Goal: Information Seeking & Learning: Learn about a topic

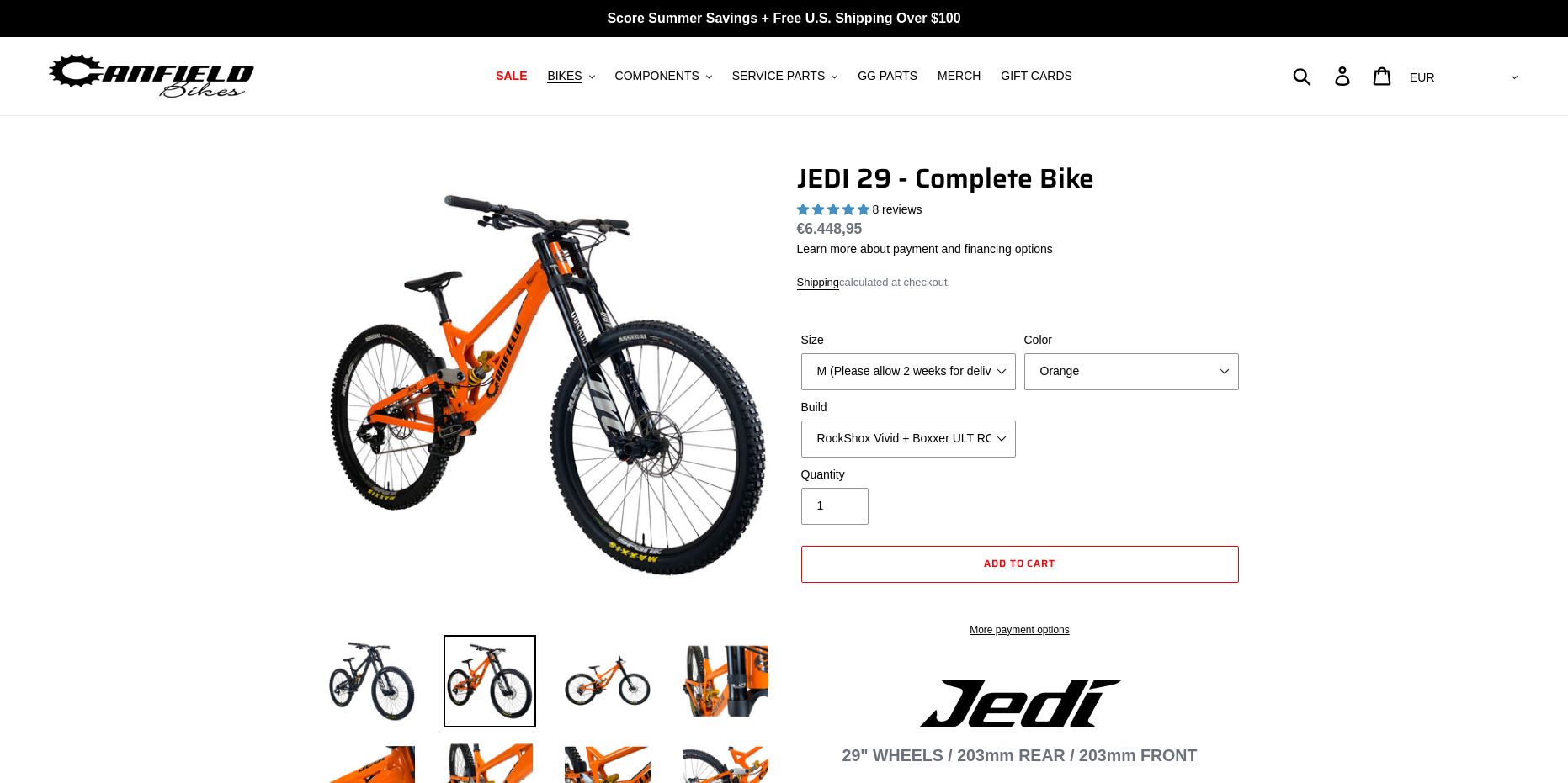
select select "highest-rating"
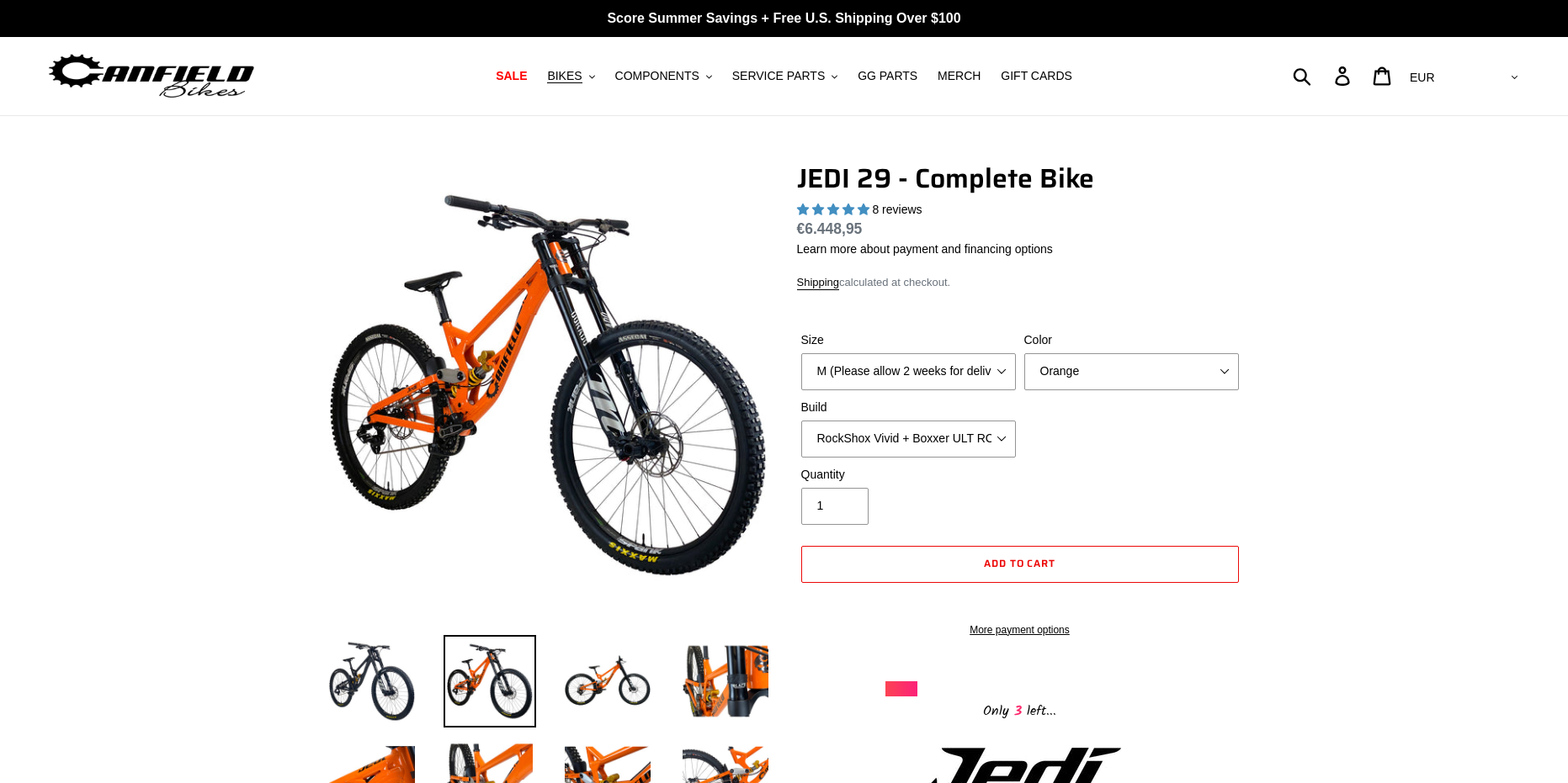
drag, startPoint x: 189, startPoint y: 187, endPoint x: 218, endPoint y: 13, distance: 176.4
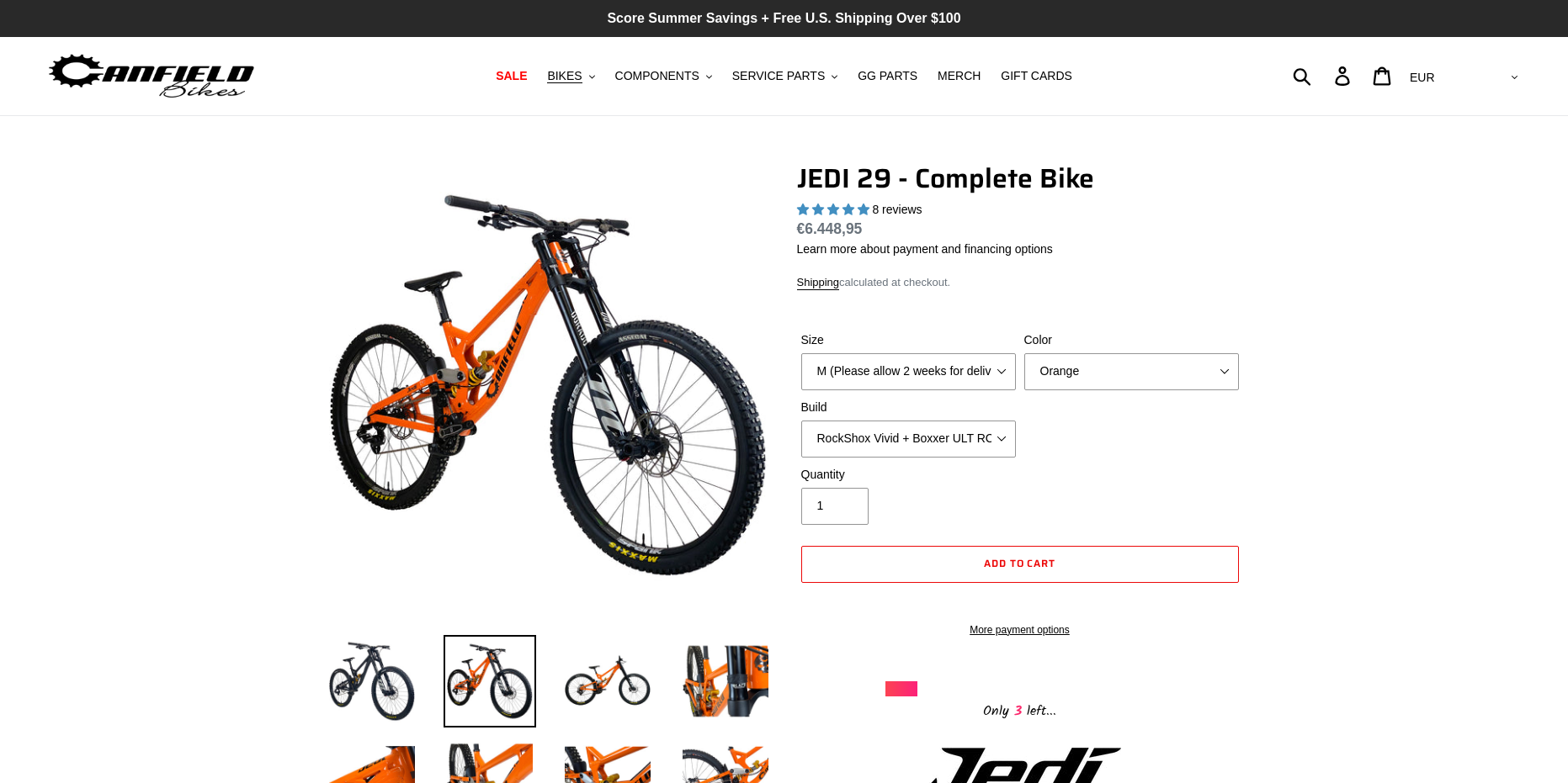
click at [689, 20] on p "Score Summer Savings + Free U.S. Shipping Over $100" at bounding box center [784, 19] width 1568 height 37
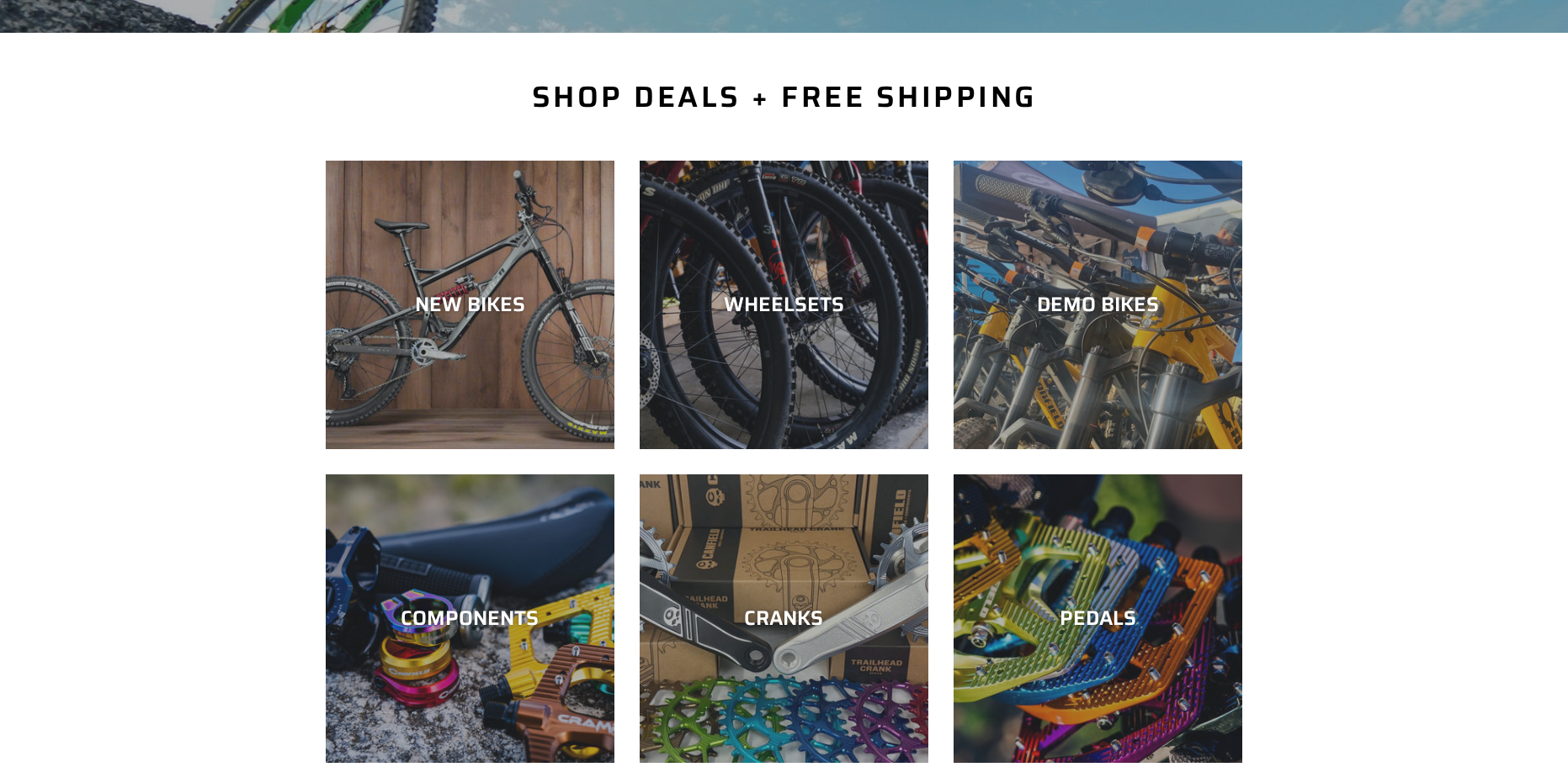
scroll to position [337, 0]
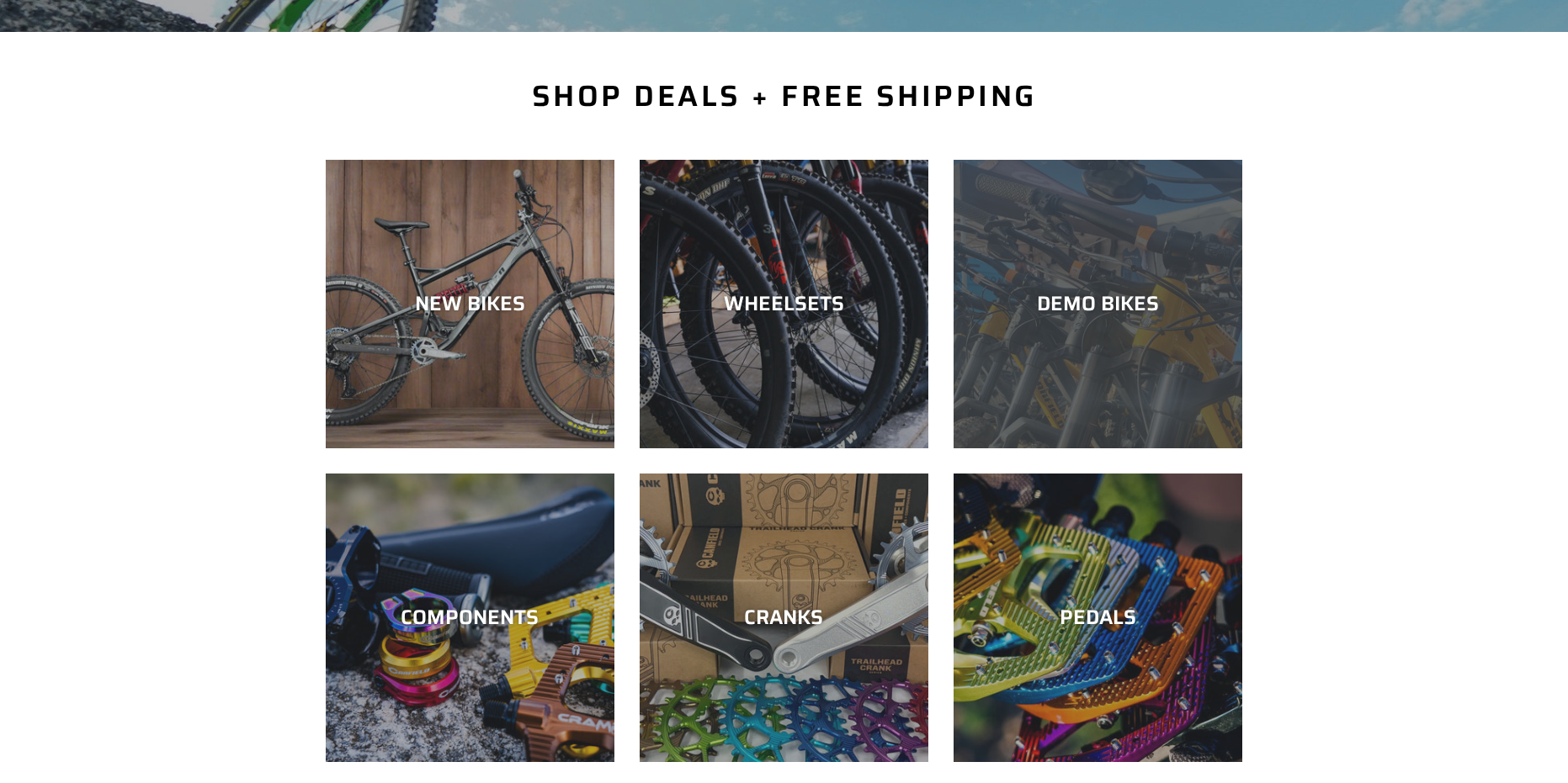
click at [1044, 449] on div "DEMO BIKES" at bounding box center [1097, 449] width 289 height 0
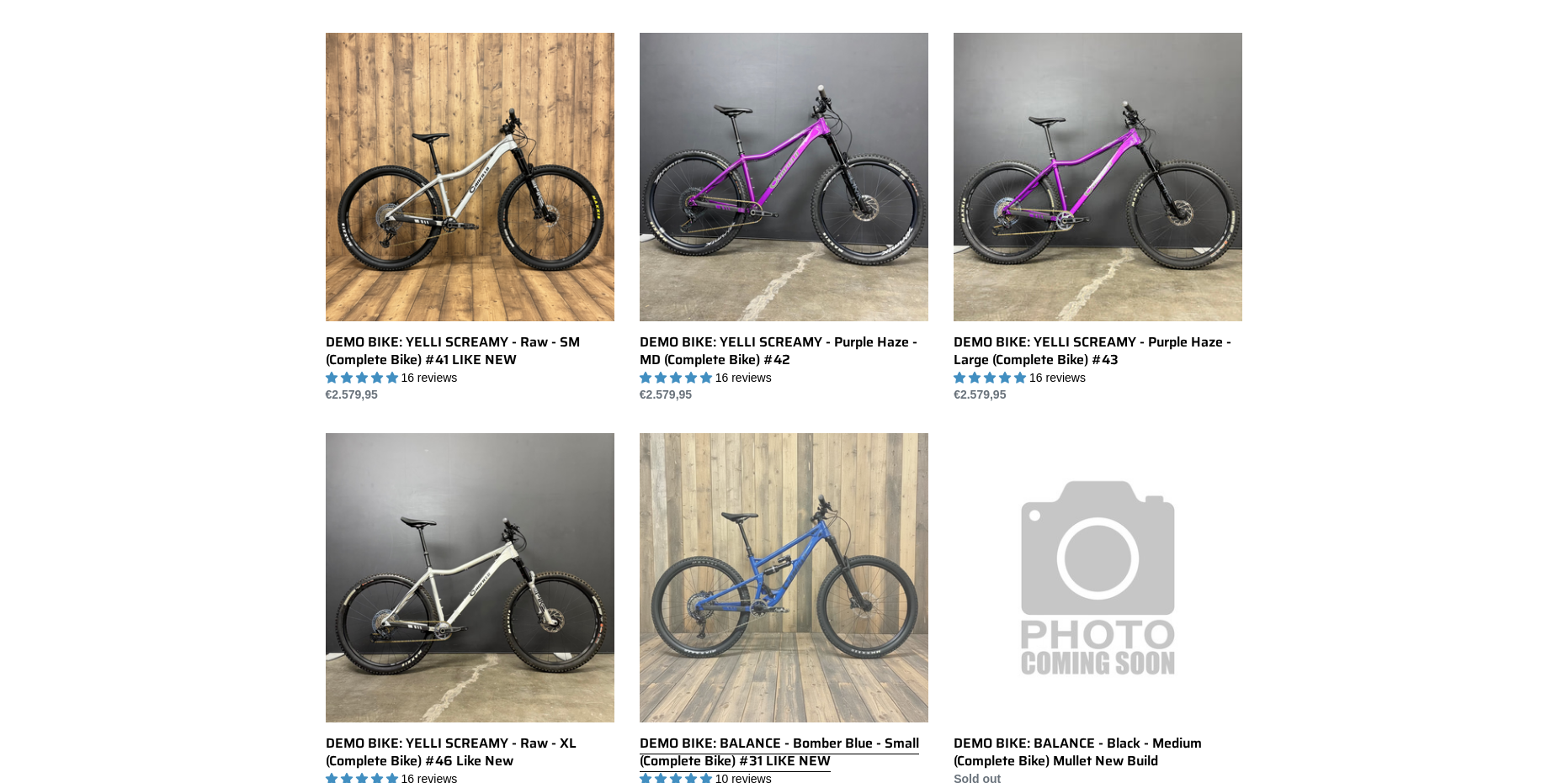
scroll to position [421, 0]
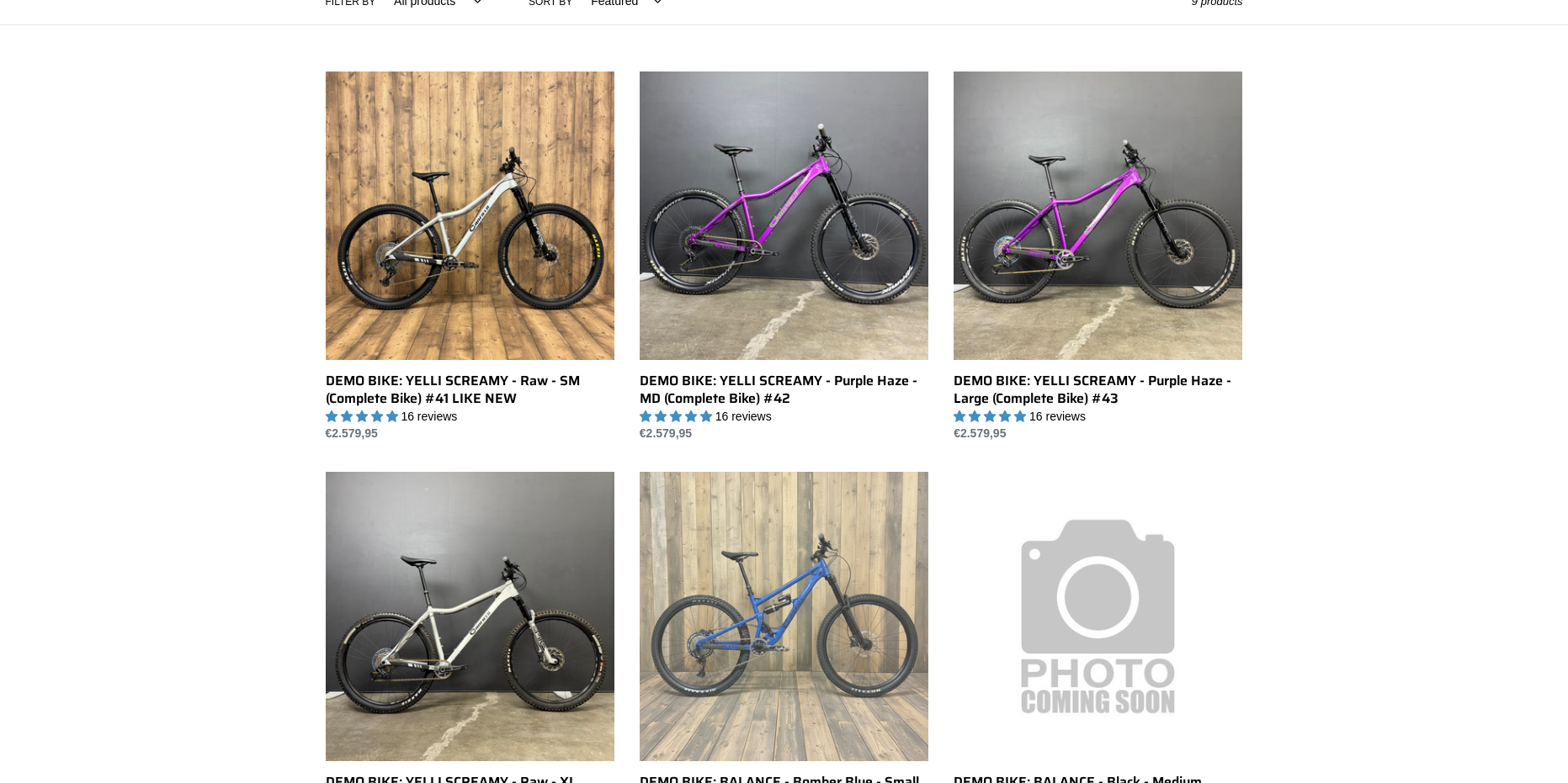
click at [824, 609] on link "DEMO BIKE: BALANCE - Bomber Blue - Small (Complete Bike) #31 LIKE NEW" at bounding box center [783, 658] width 289 height 372
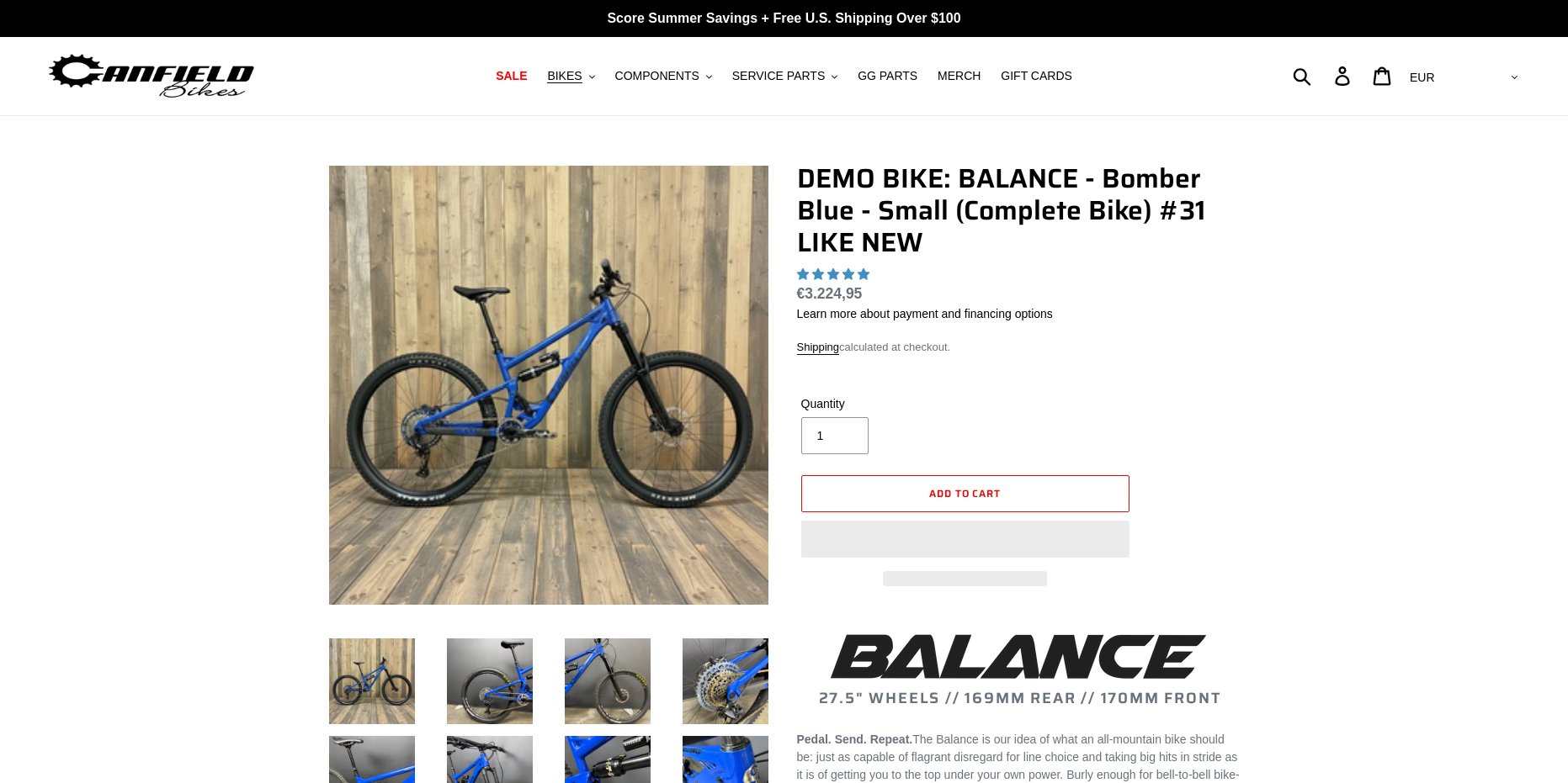
select select "highest-rating"
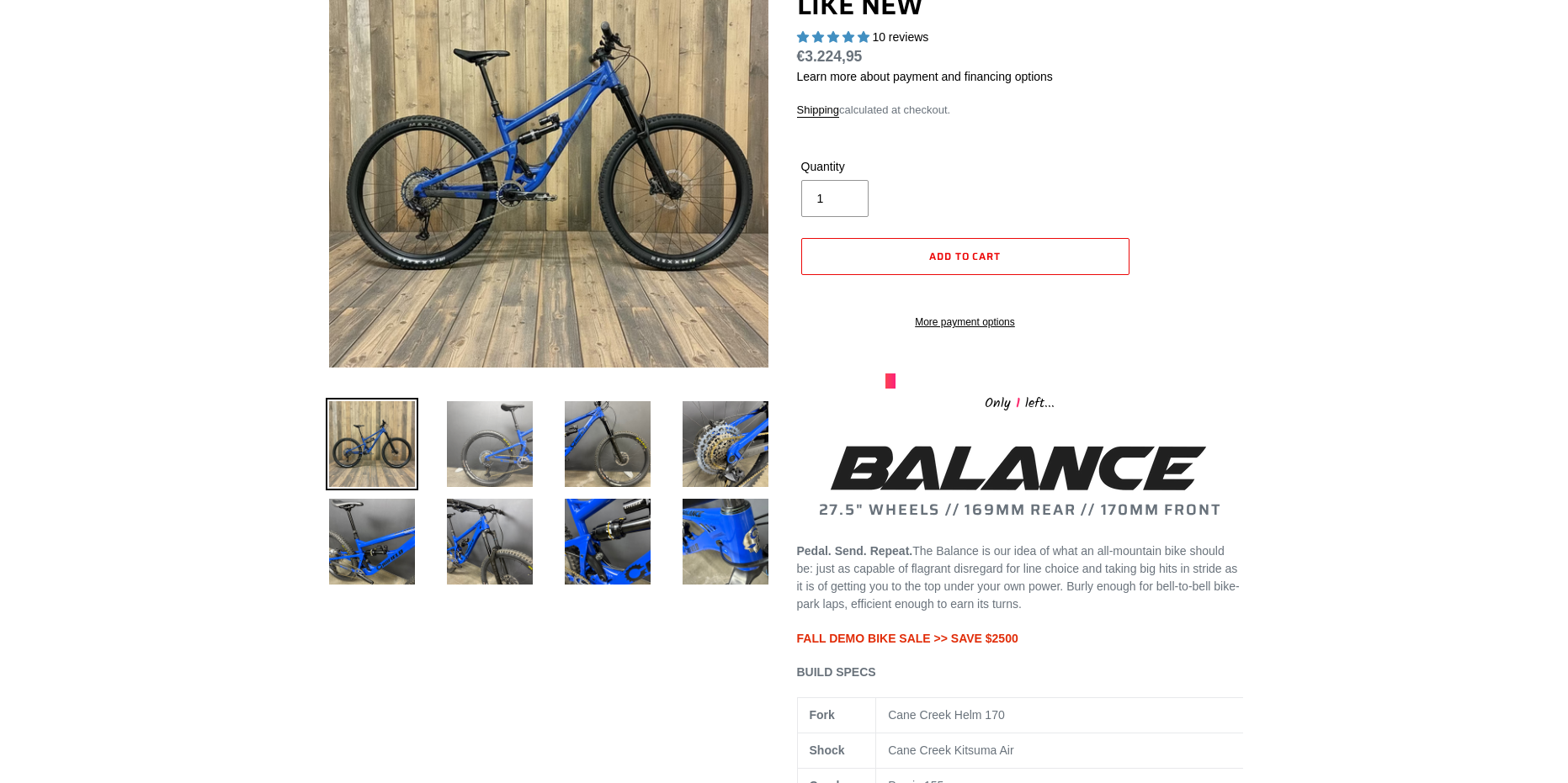
scroll to position [252, 0]
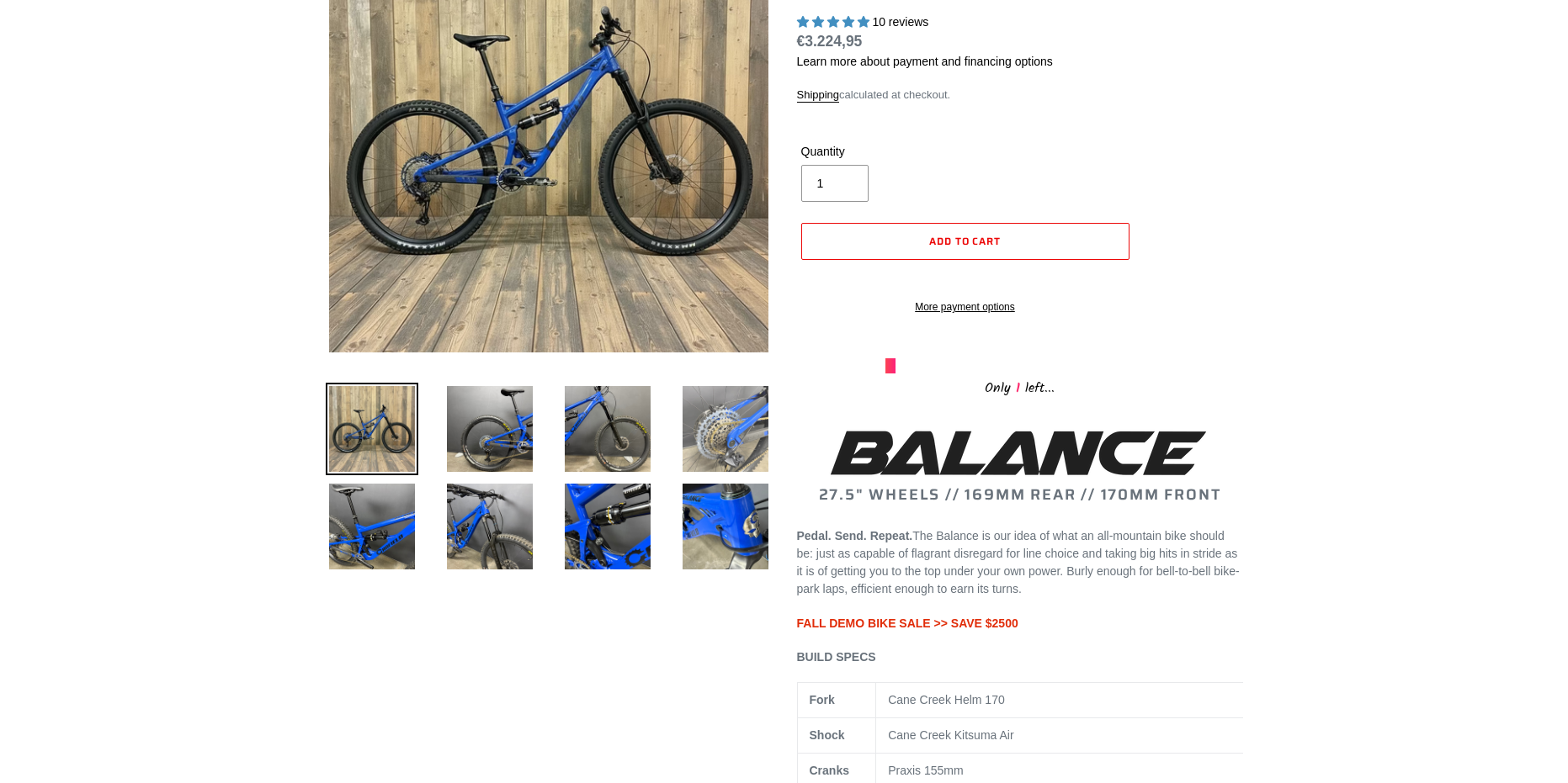
click at [755, 462] on img at bounding box center [725, 428] width 92 height 92
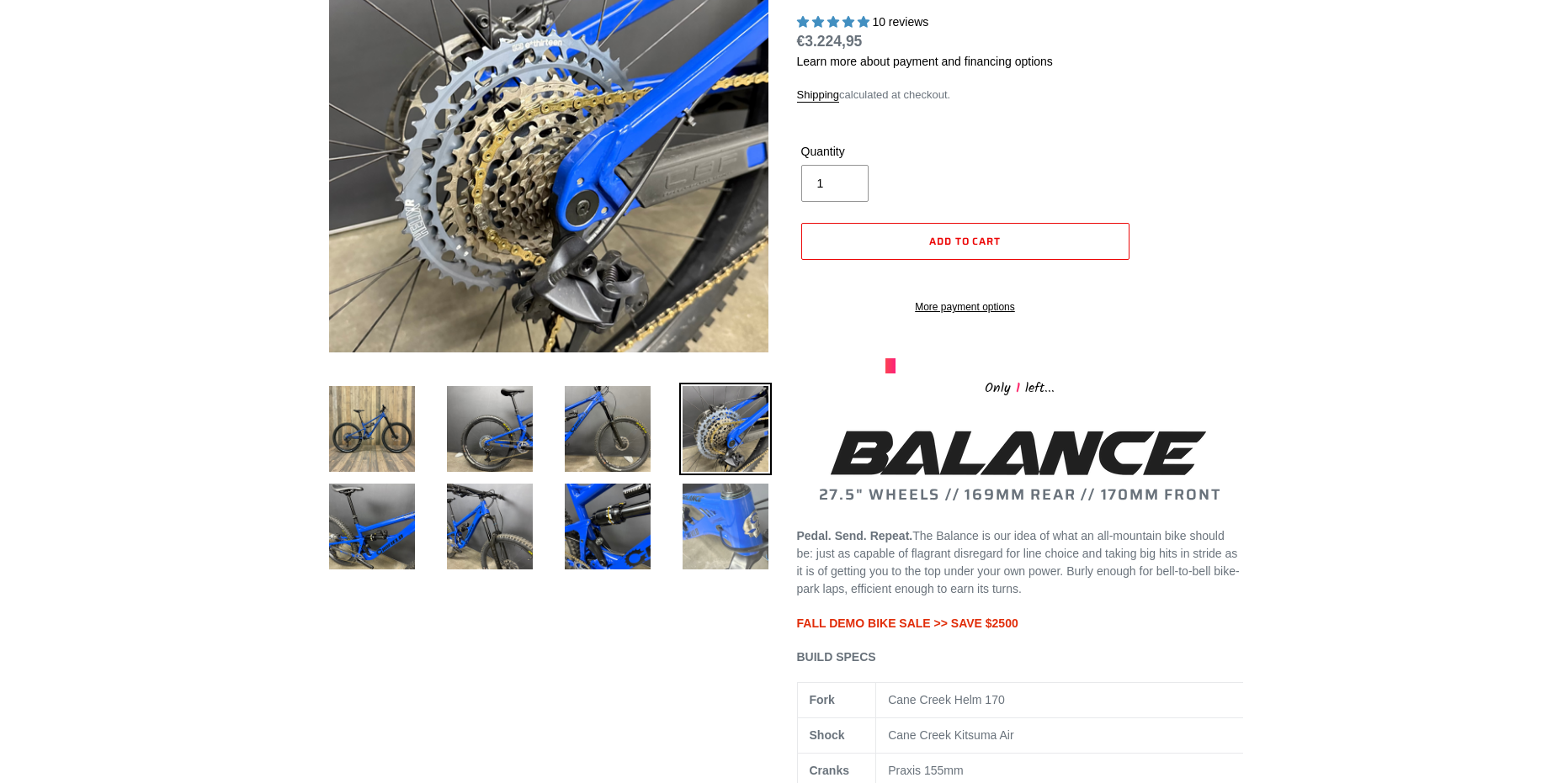
click at [714, 529] on img at bounding box center [725, 527] width 92 height 92
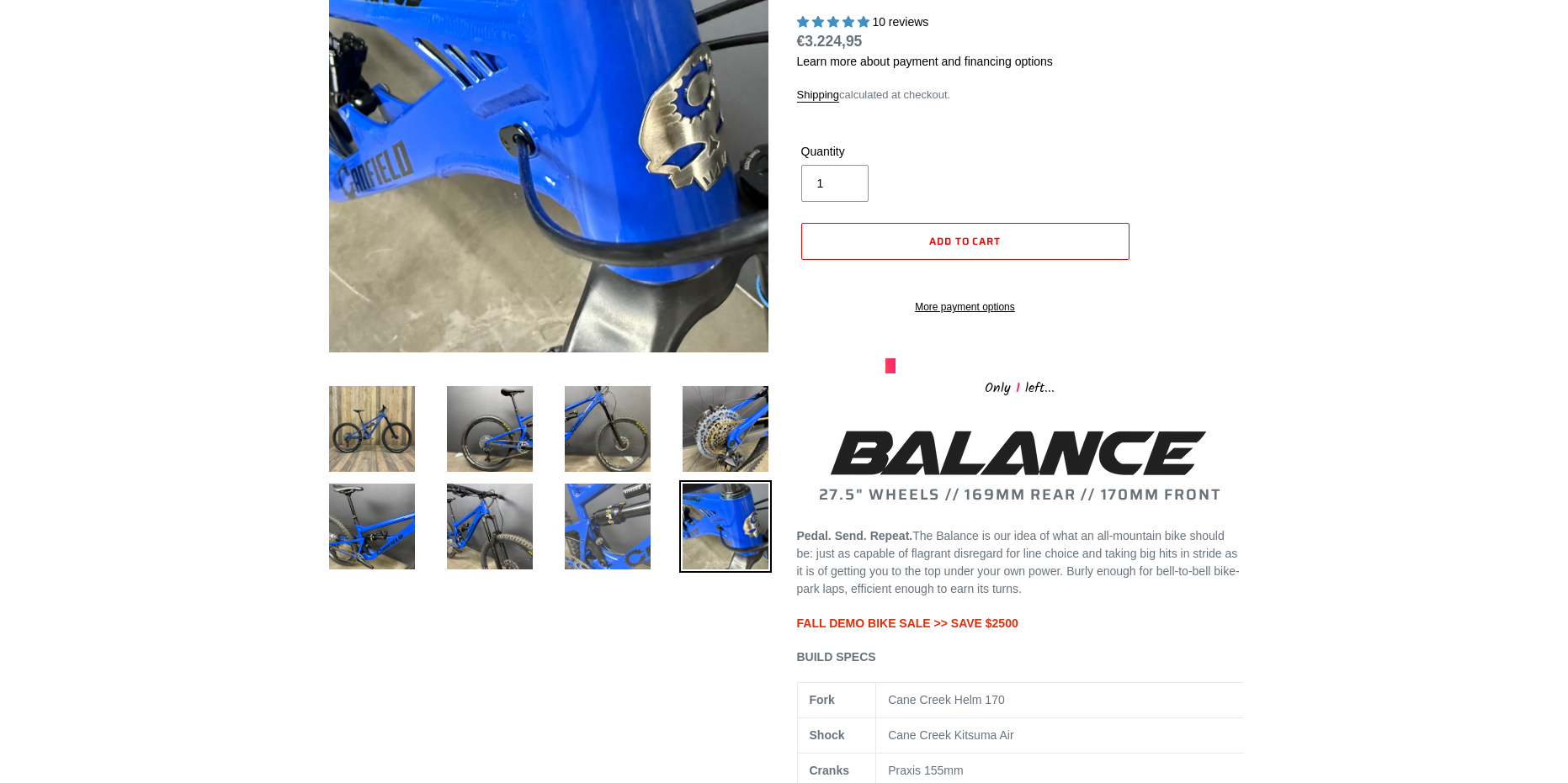
click at [612, 537] on img at bounding box center [607, 527] width 92 height 92
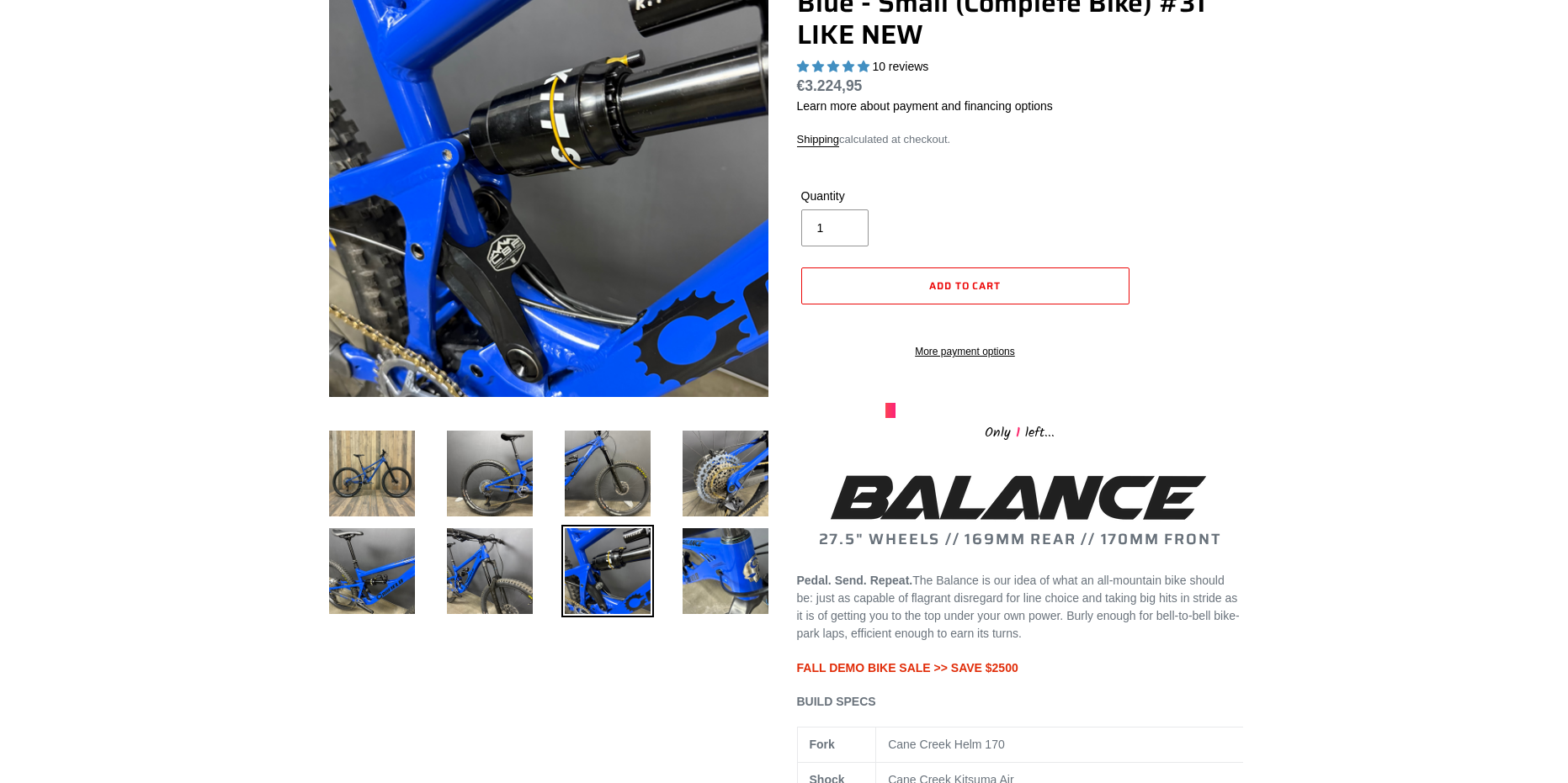
scroll to position [168, 0]
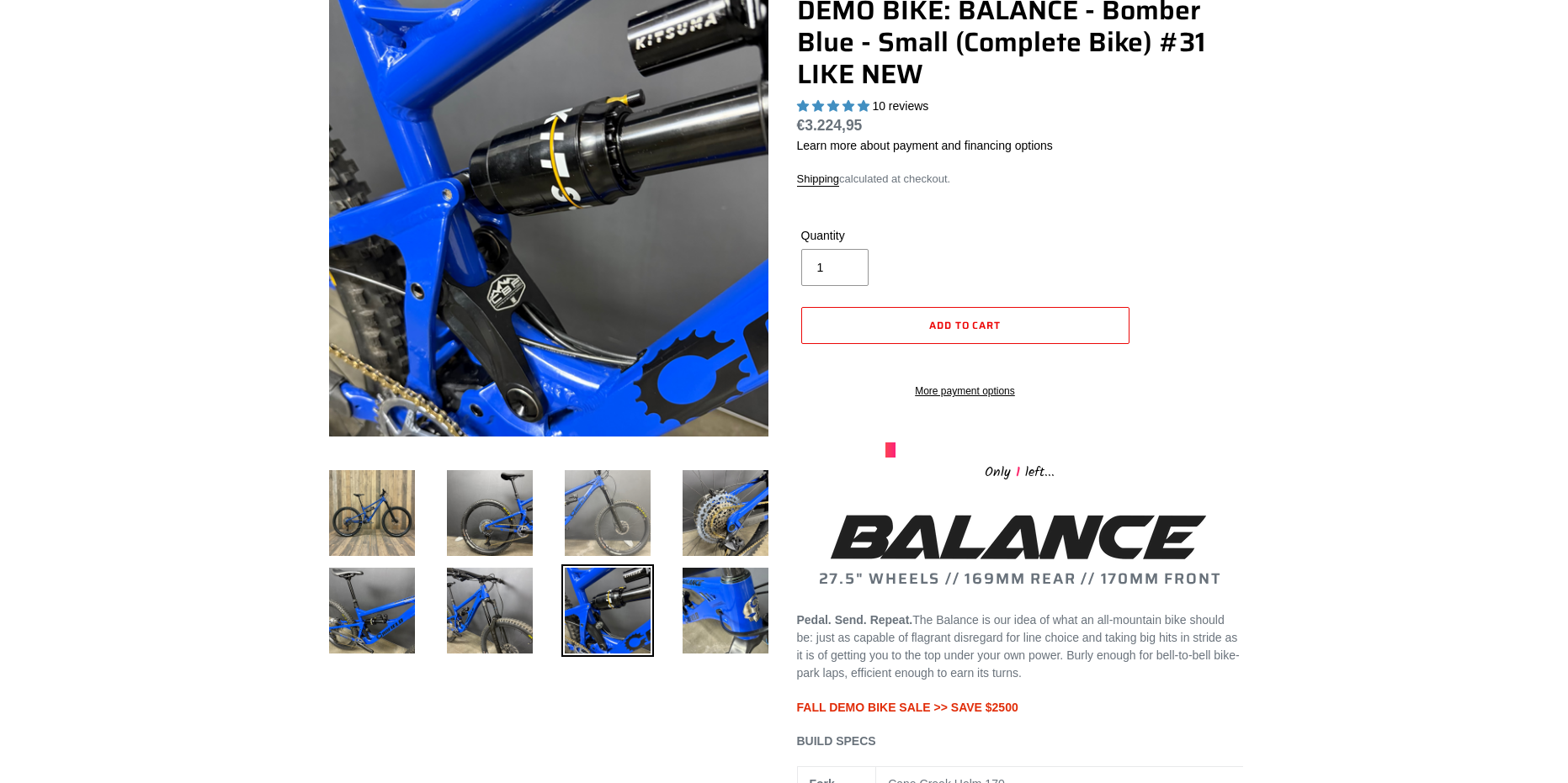
click at [627, 496] on img at bounding box center [607, 513] width 92 height 92
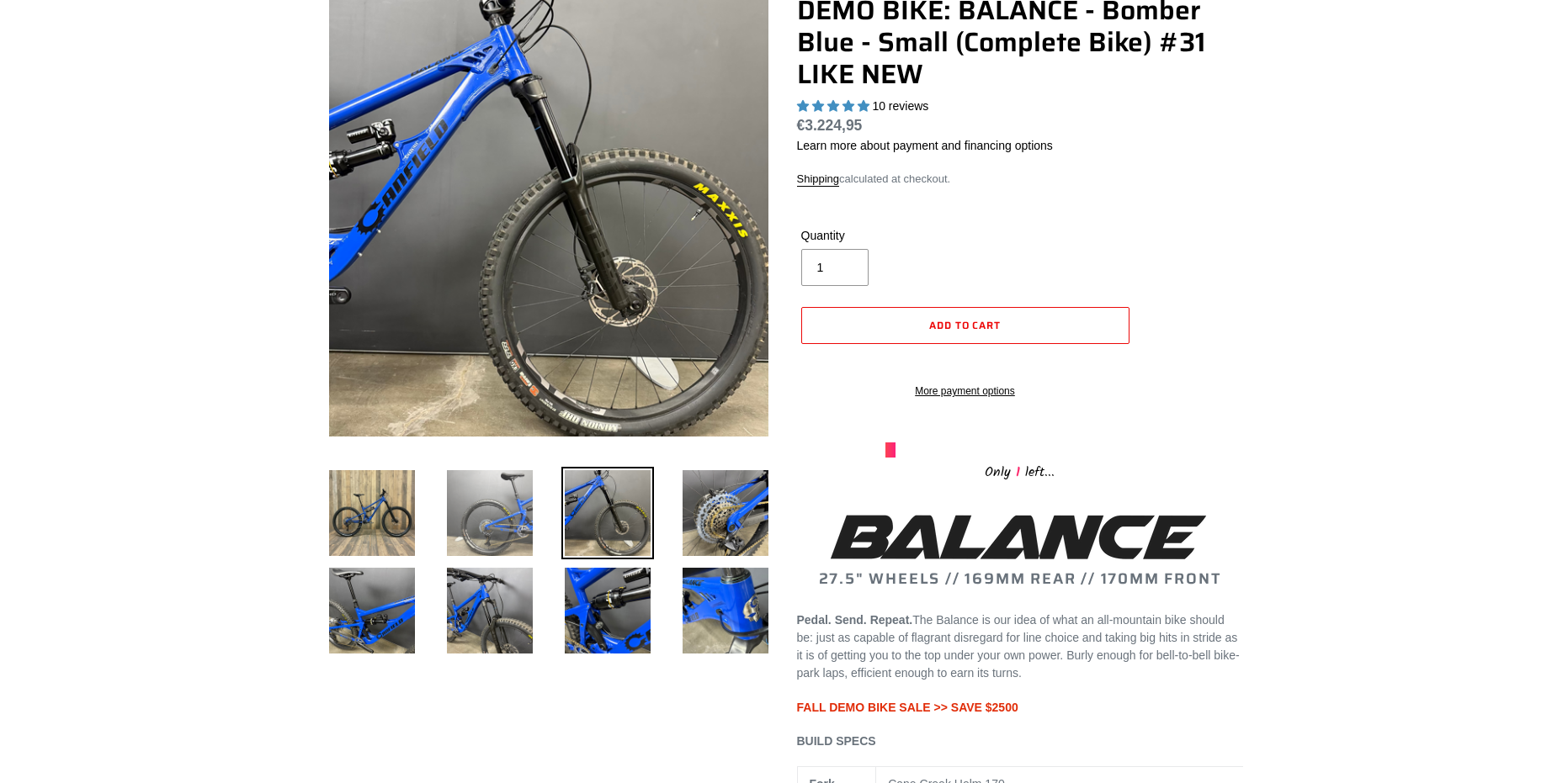
click at [508, 517] on img at bounding box center [489, 513] width 92 height 92
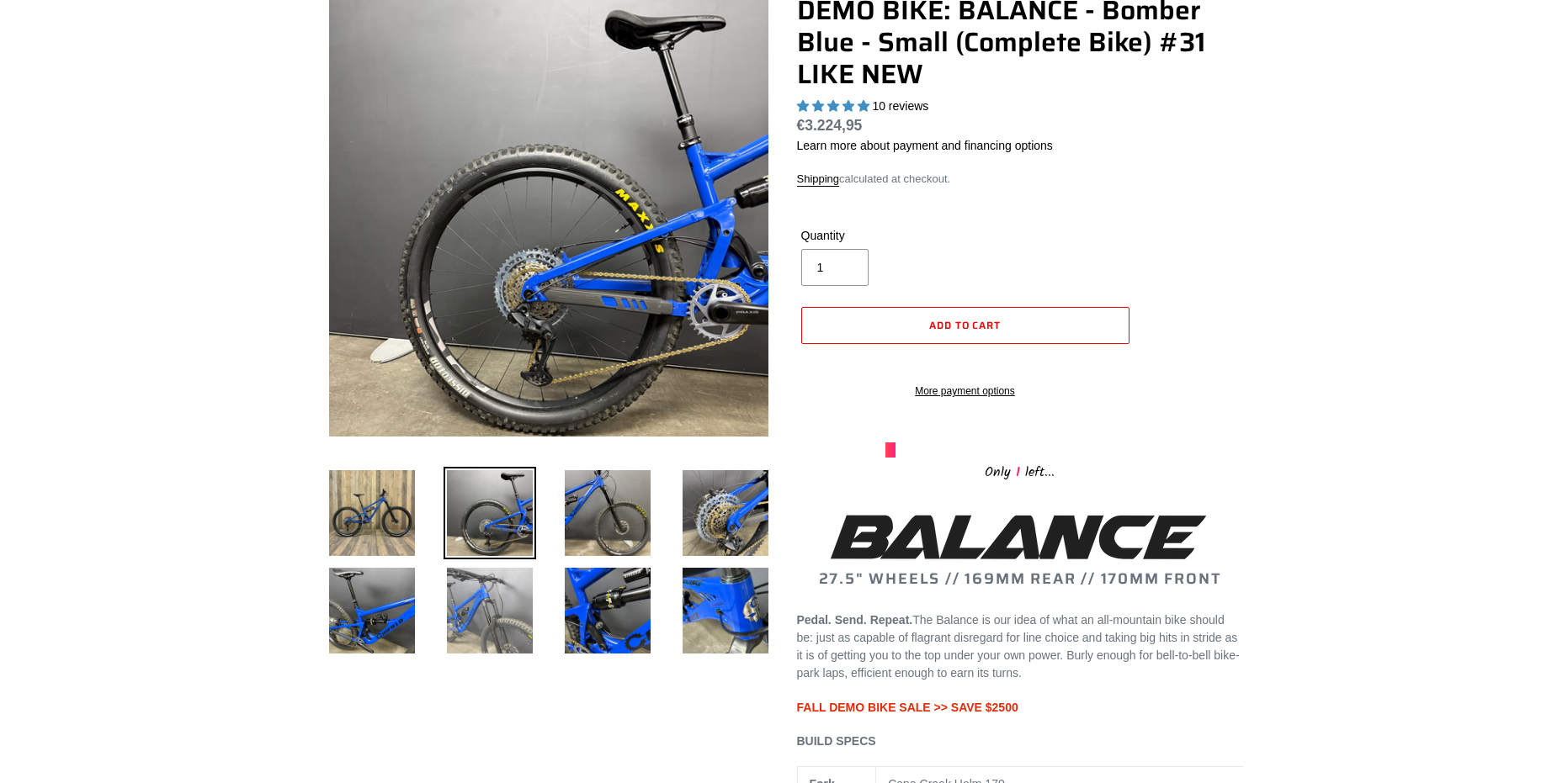
click at [485, 642] on img at bounding box center [489, 610] width 92 height 92
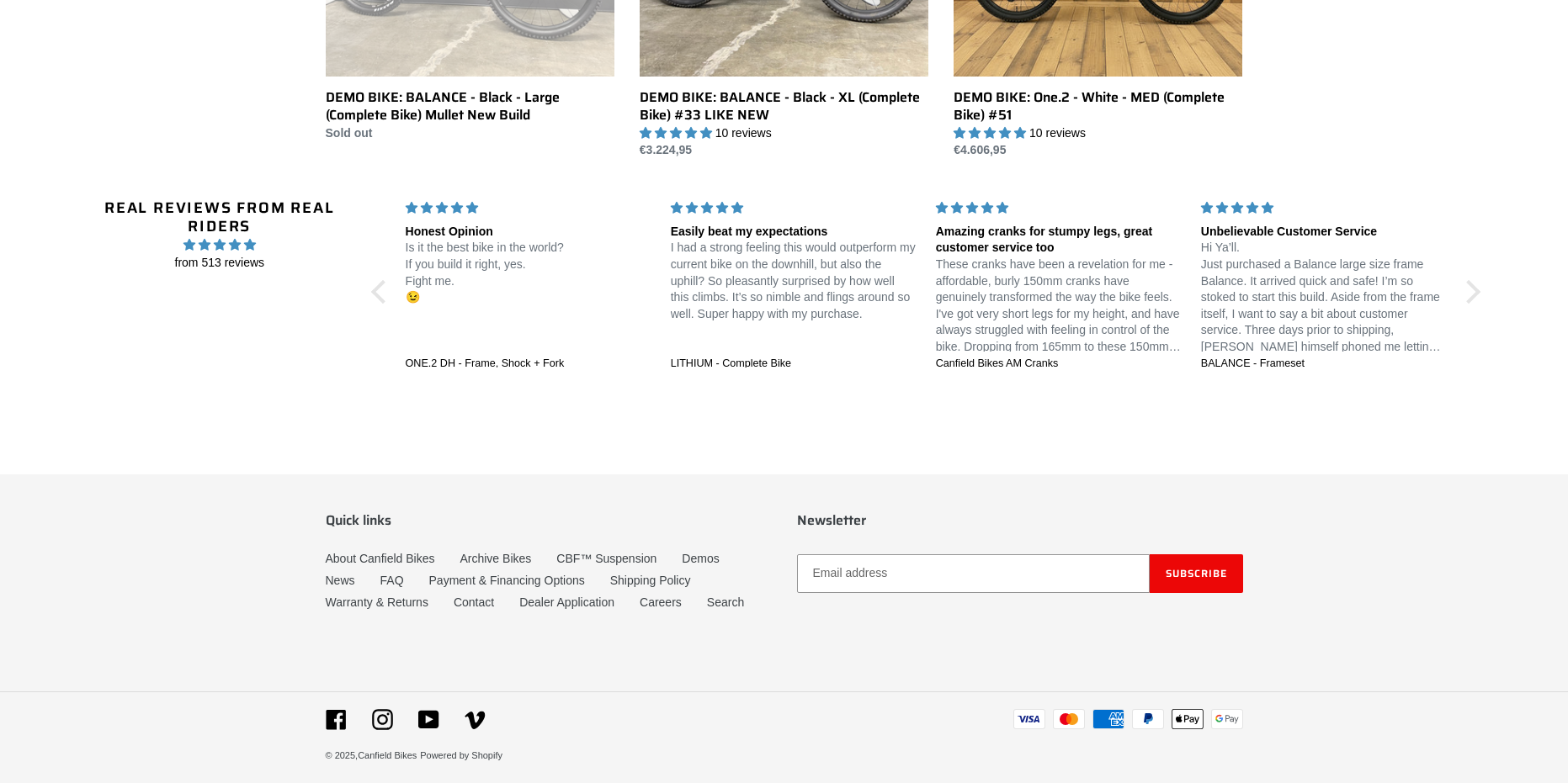
scroll to position [1504, 0]
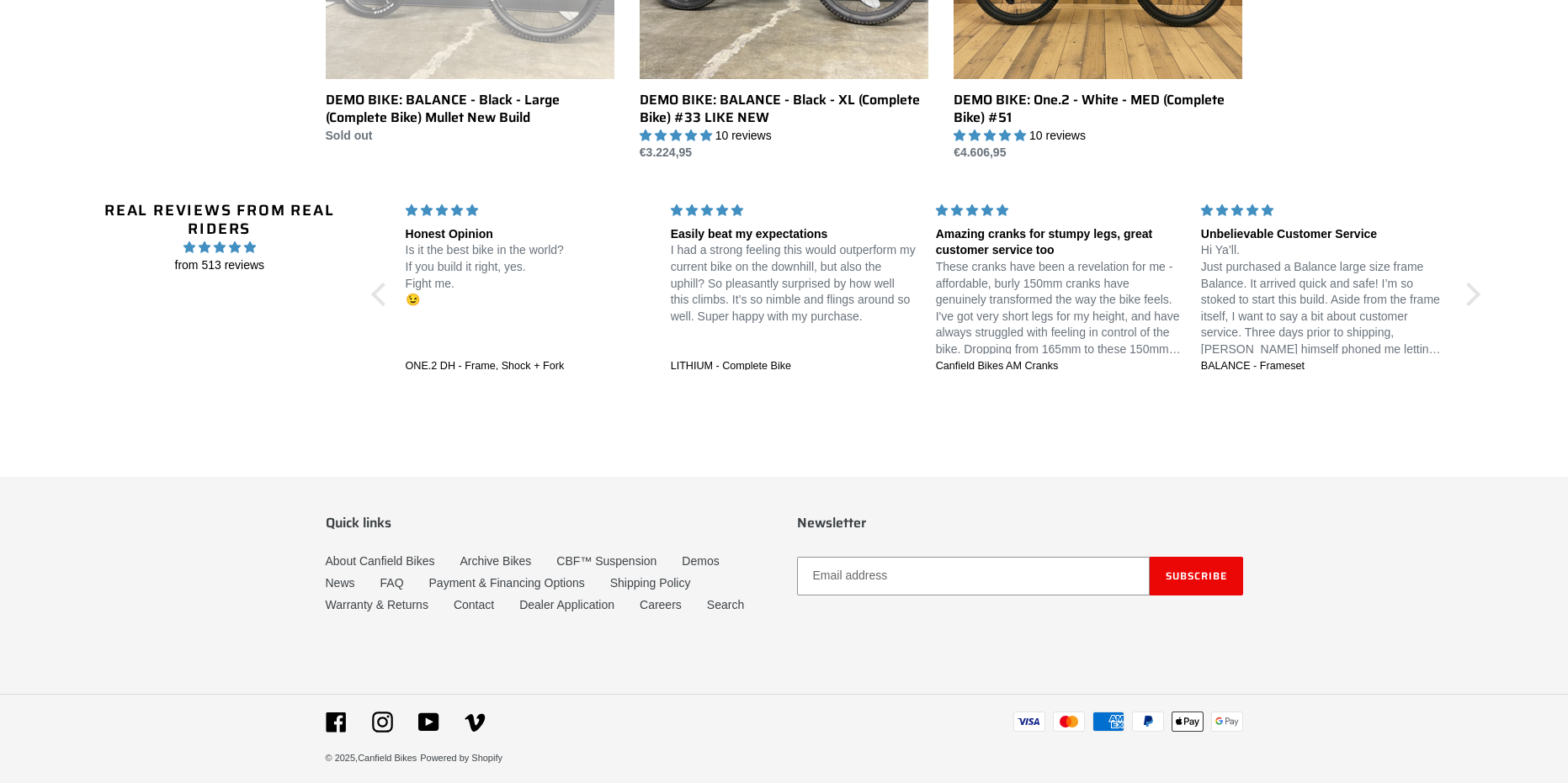
drag, startPoint x: 159, startPoint y: 411, endPoint x: 173, endPoint y: 394, distance: 22.0
click at [377, 297] on div at bounding box center [382, 295] width 24 height 24
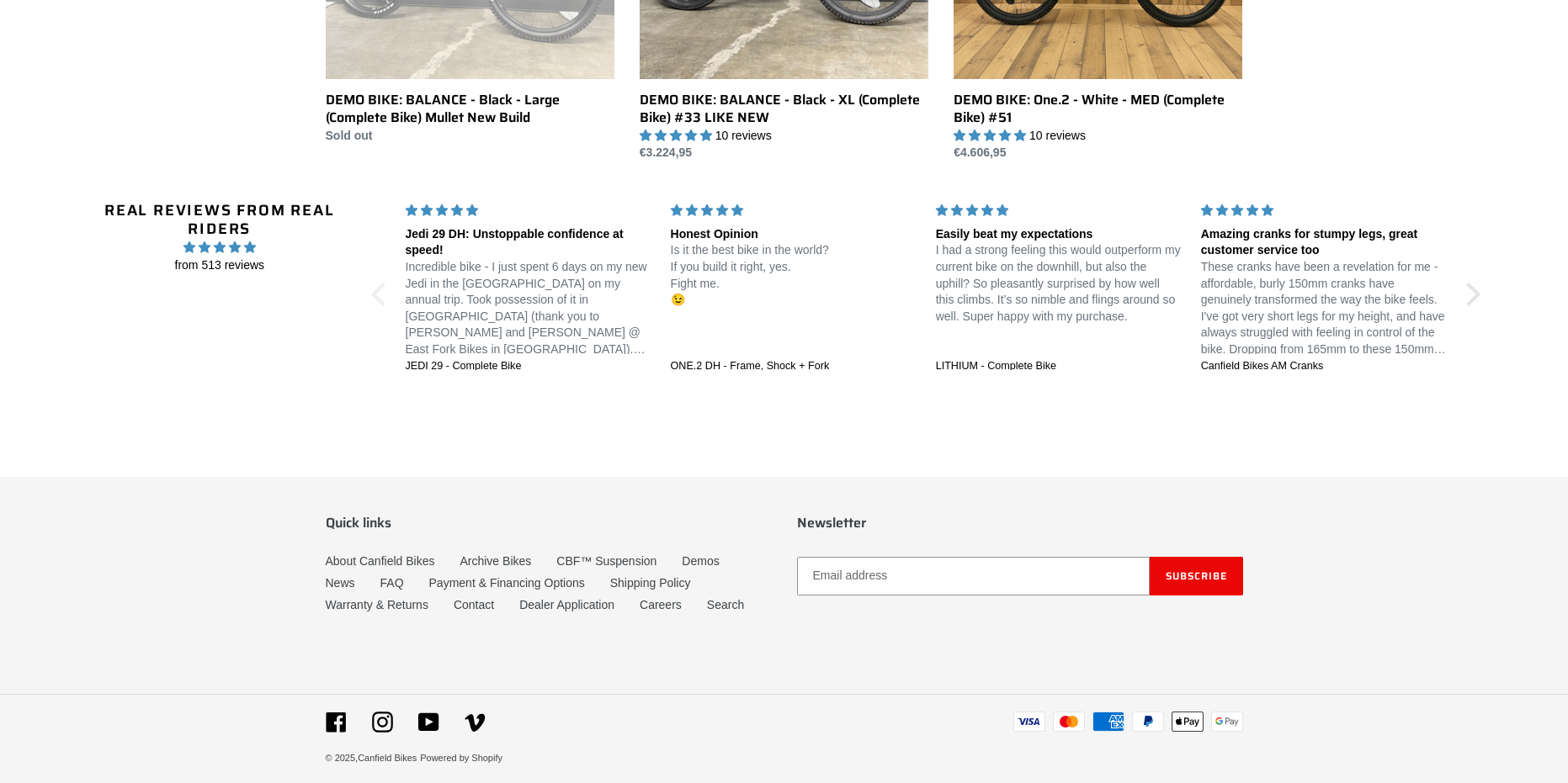
click at [377, 297] on div at bounding box center [382, 295] width 24 height 24
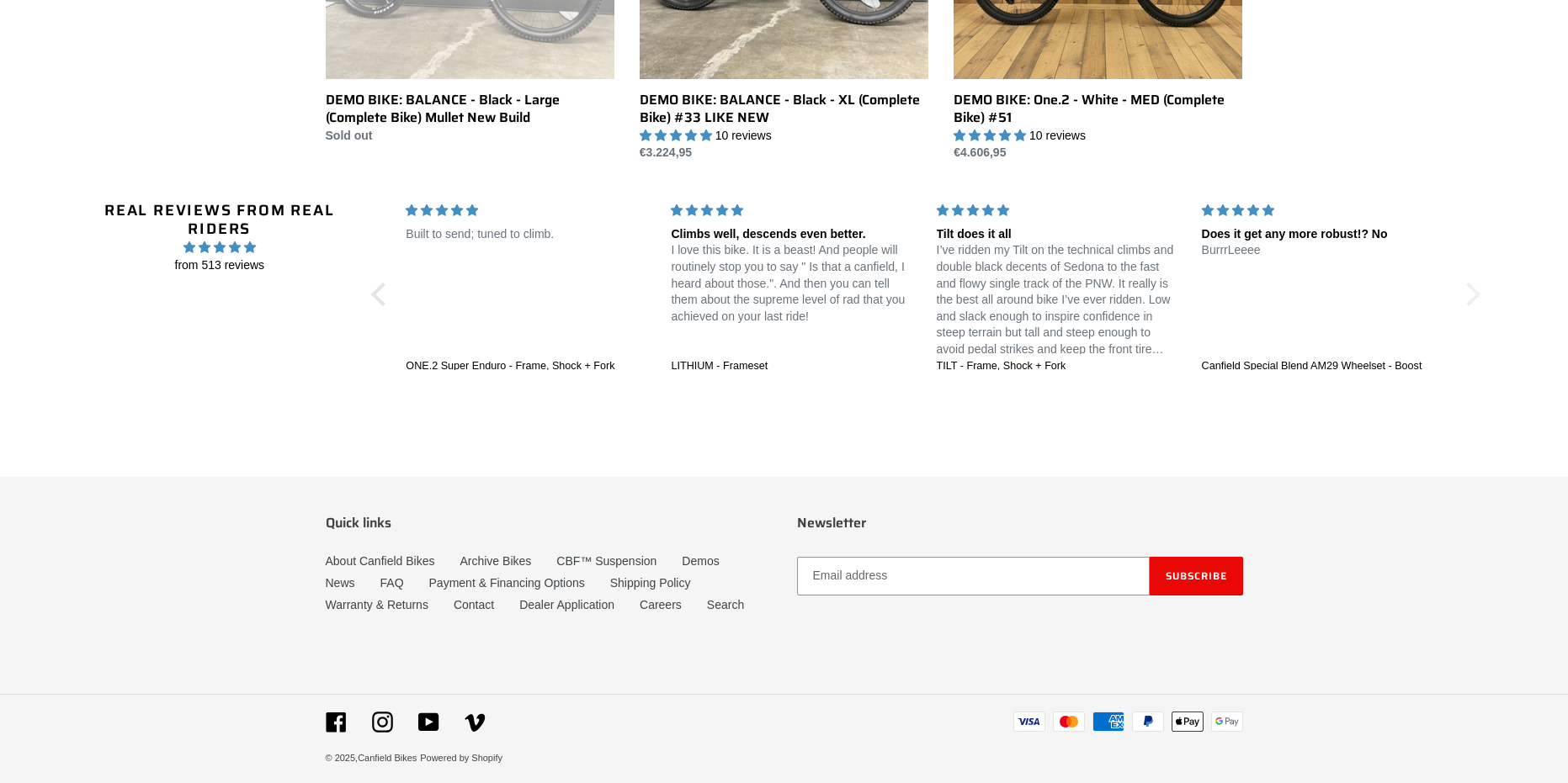
click at [1475, 292] on div at bounding box center [1468, 295] width 24 height 24
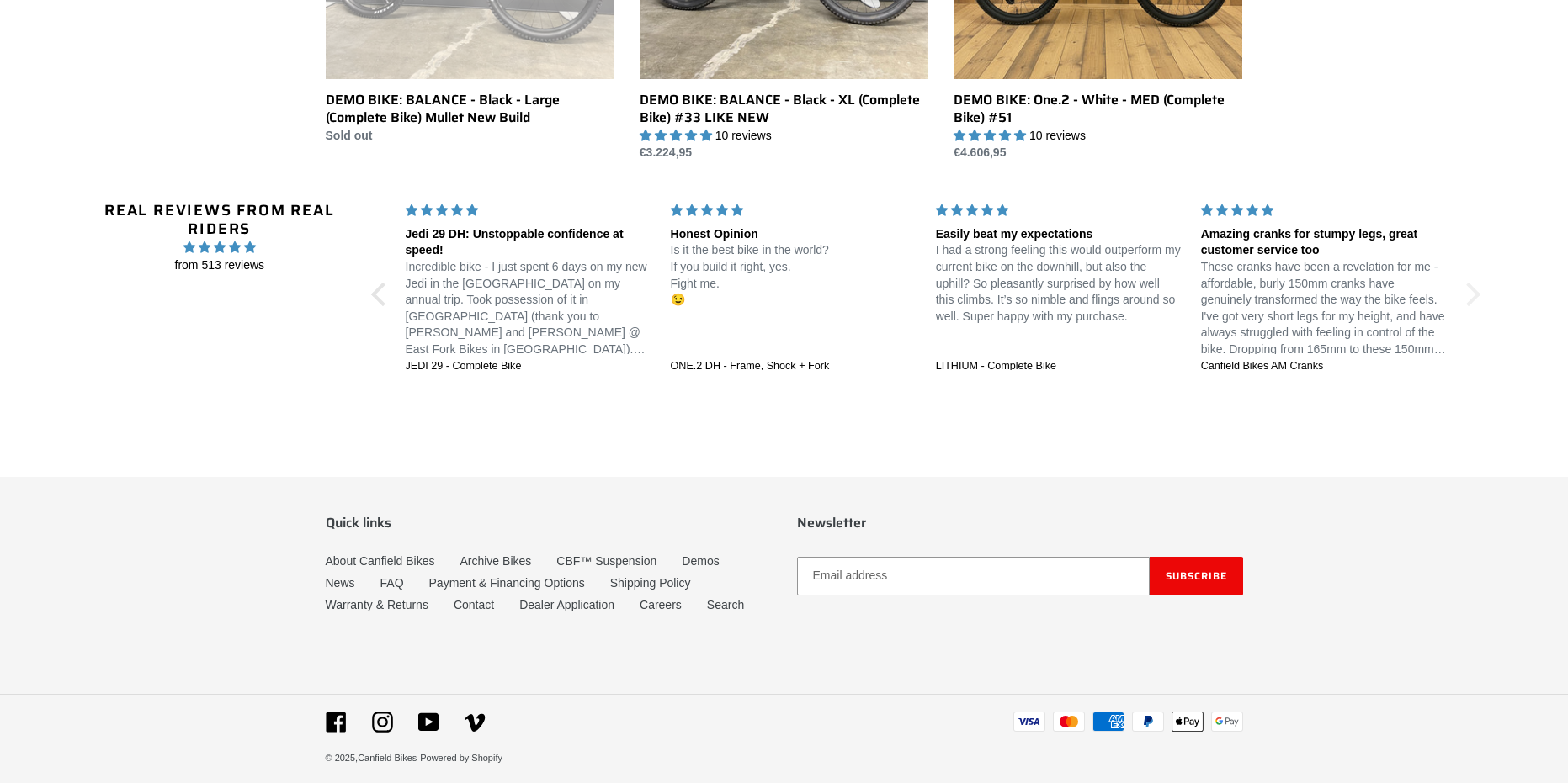
click at [1475, 292] on div at bounding box center [1468, 295] width 24 height 24
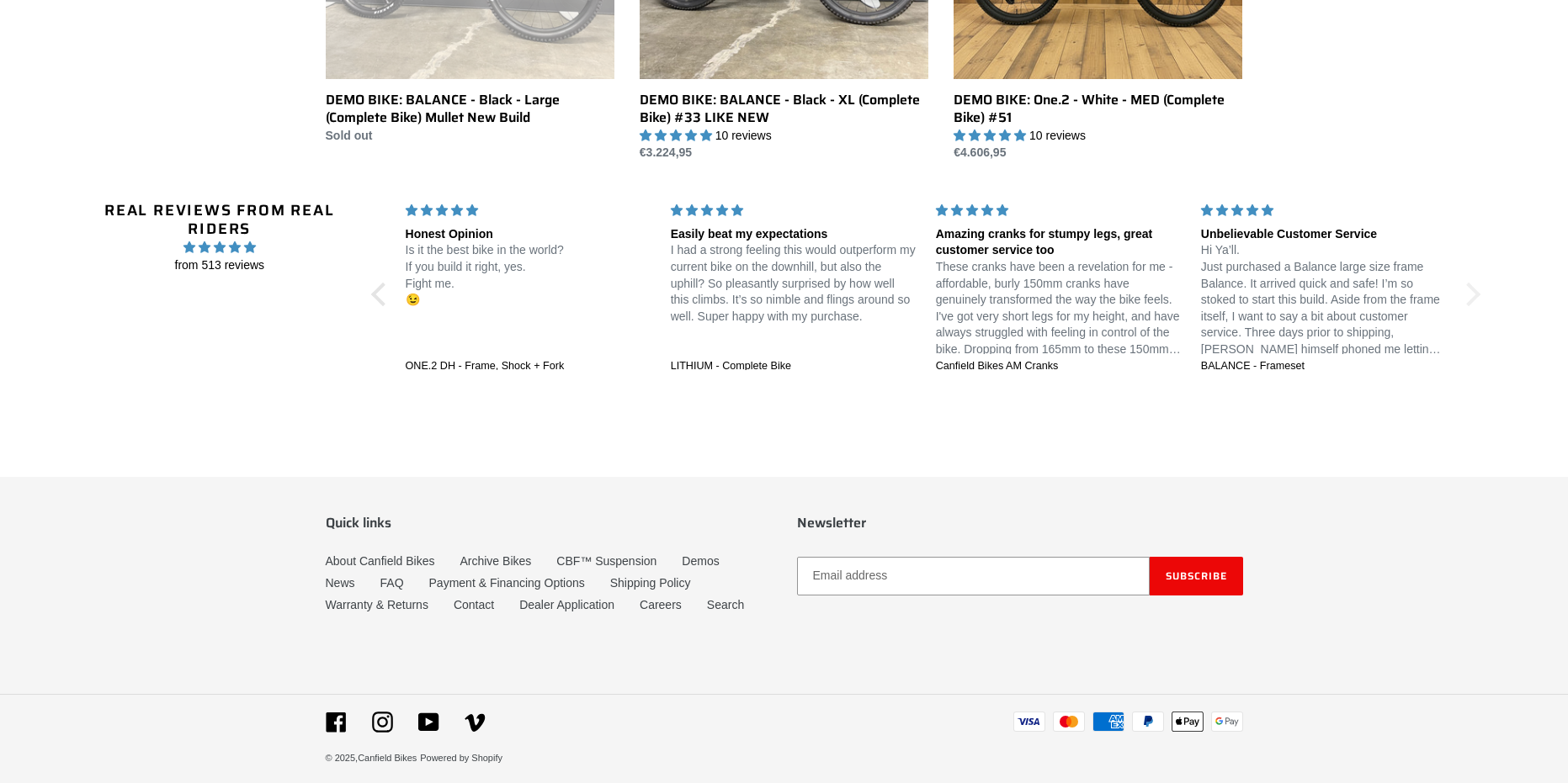
click at [1475, 292] on div at bounding box center [1468, 295] width 24 height 24
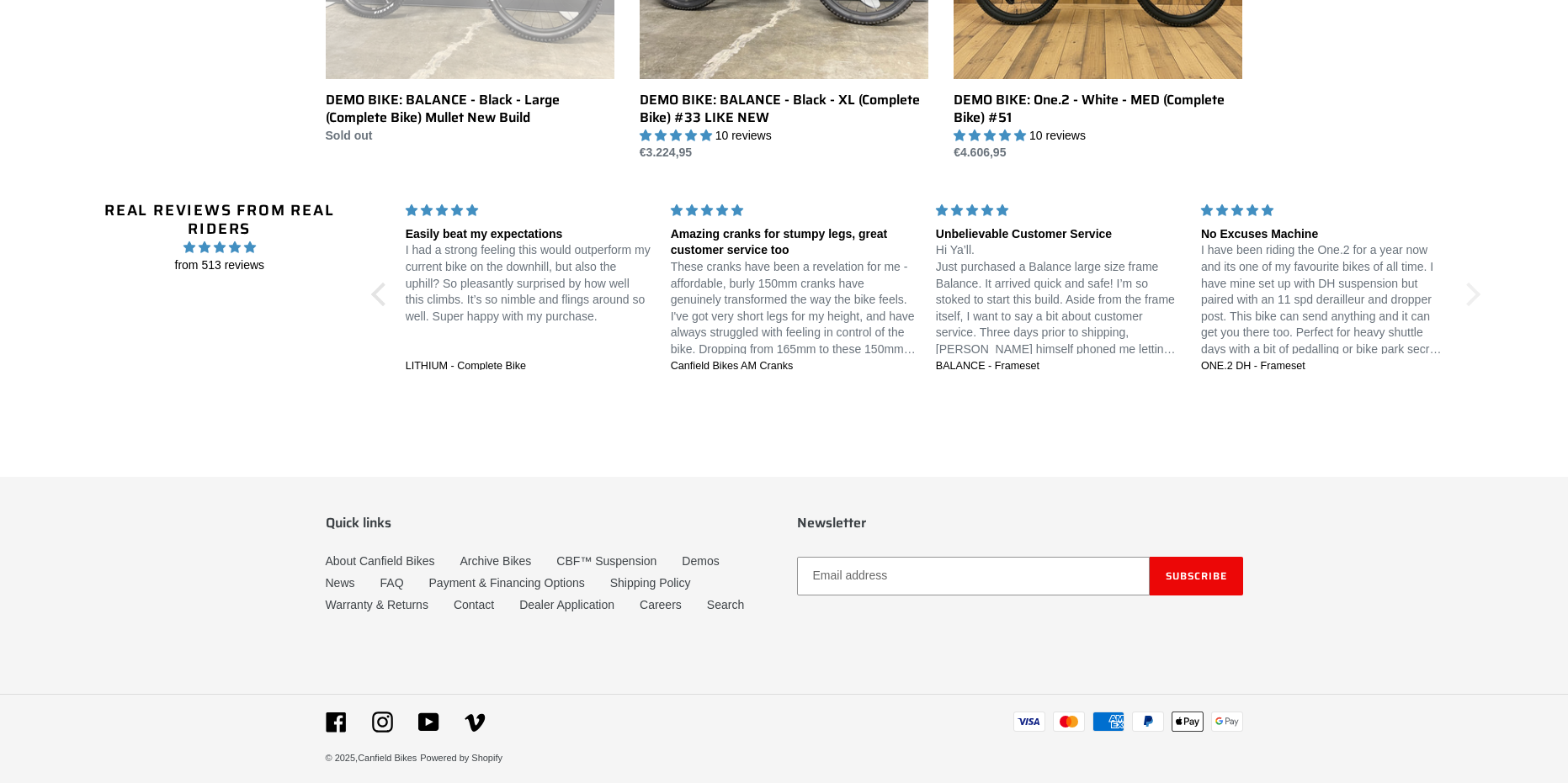
click at [1475, 292] on div at bounding box center [1468, 295] width 24 height 24
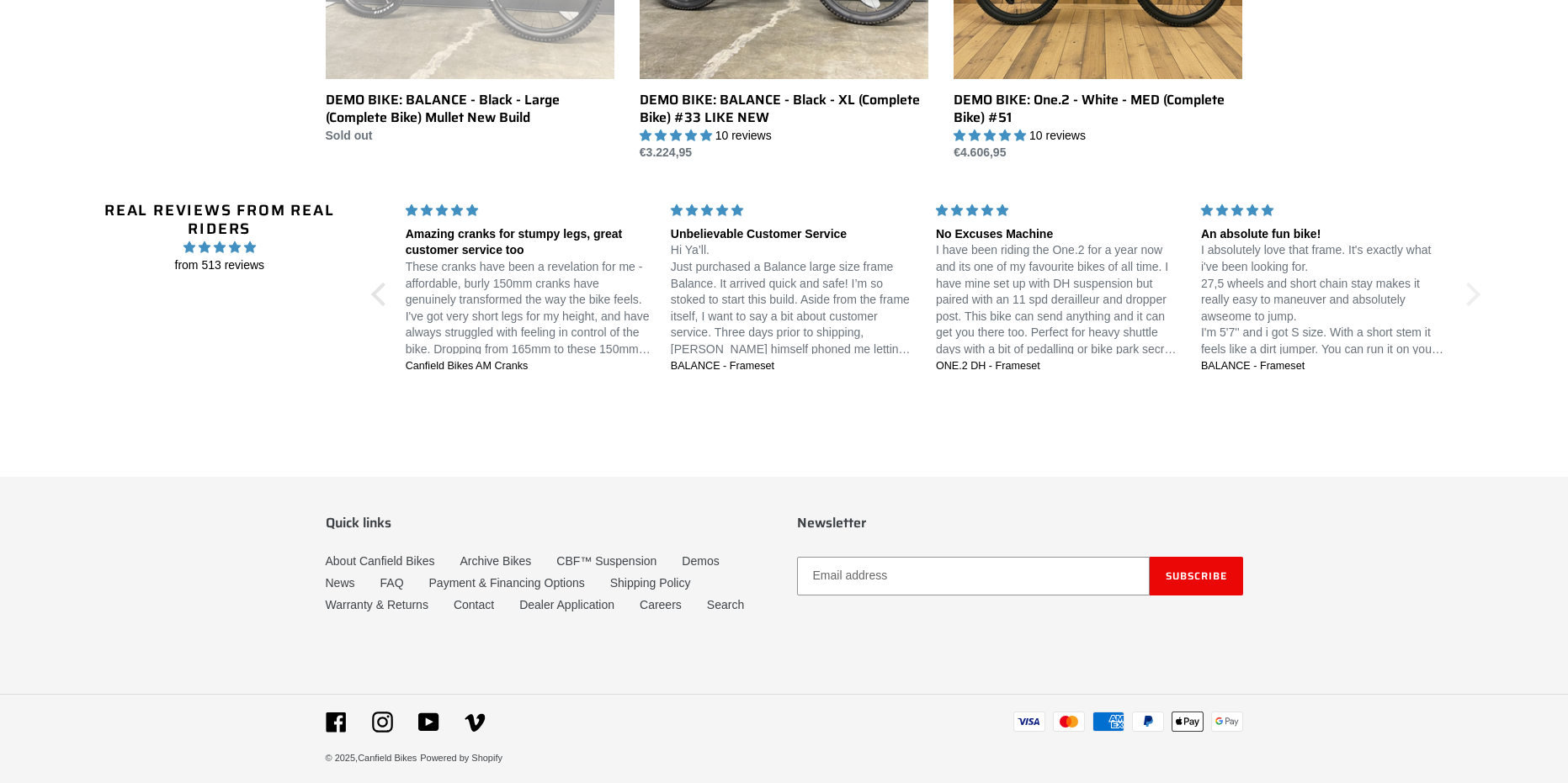
click at [1475, 292] on div at bounding box center [1468, 295] width 24 height 24
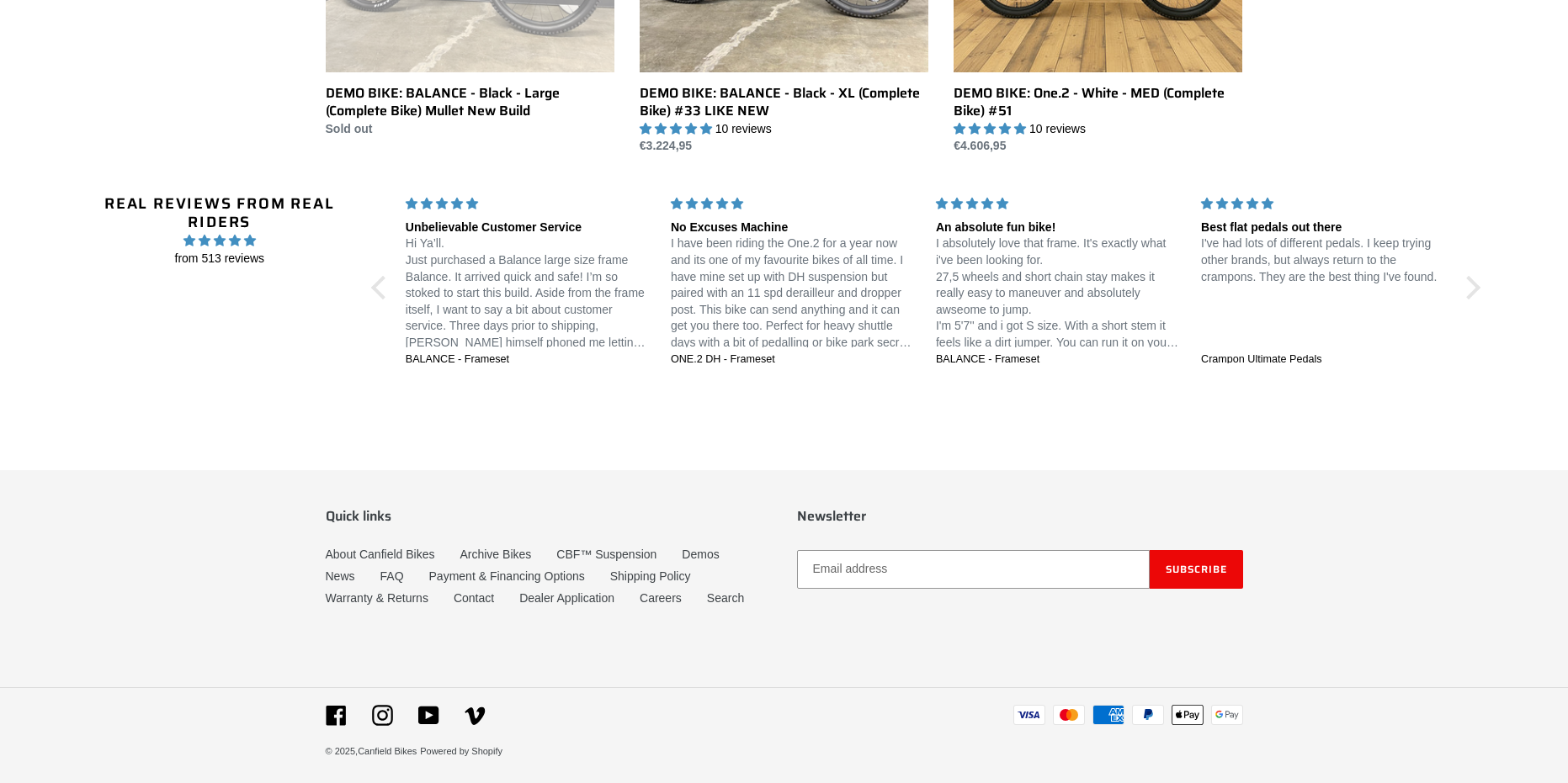
scroll to position [1514, 0]
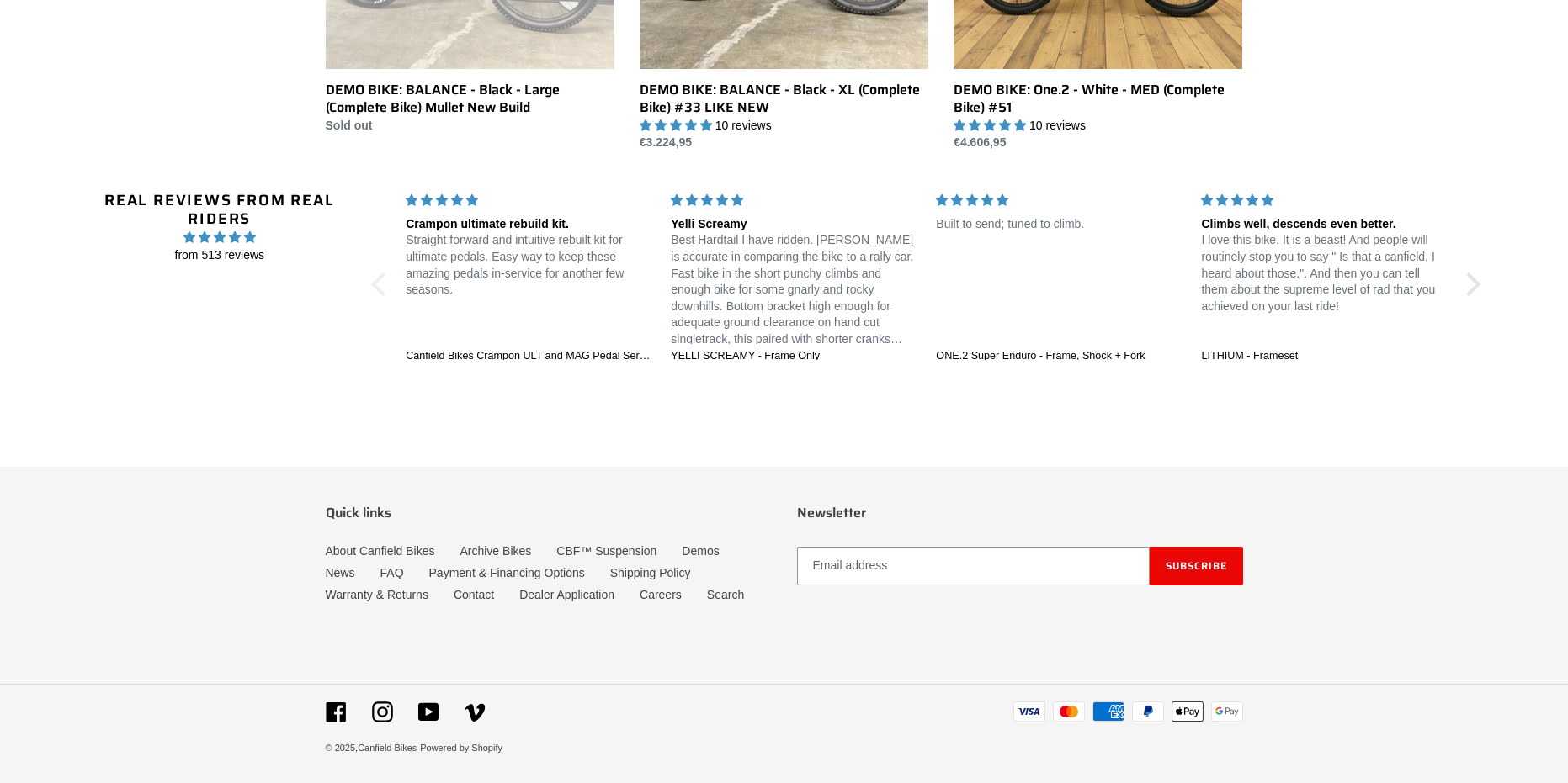
click at [386, 289] on div at bounding box center [382, 284] width 24 height 24
click at [377, 279] on div at bounding box center [382, 284] width 24 height 24
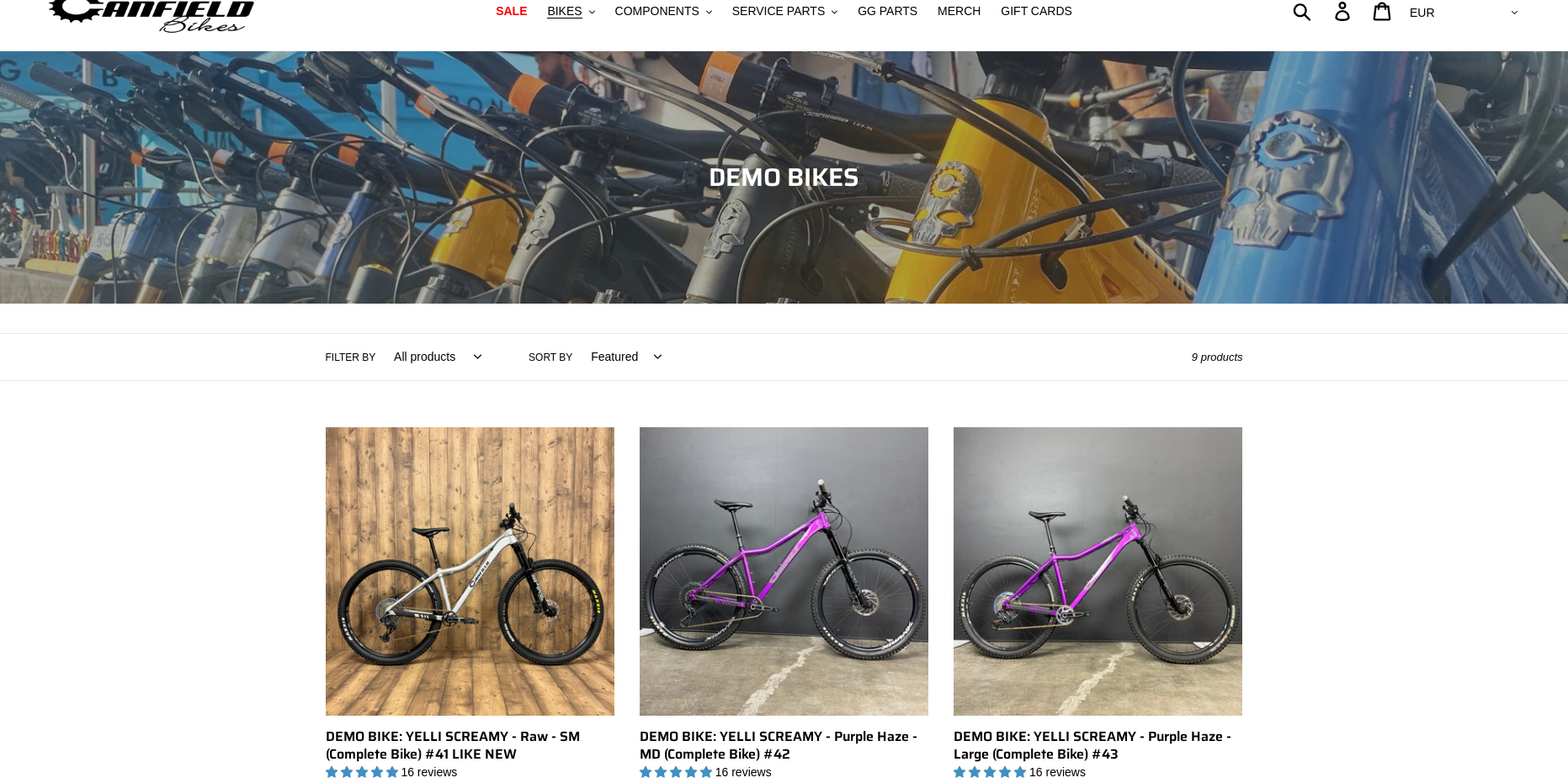
scroll to position [0, 0]
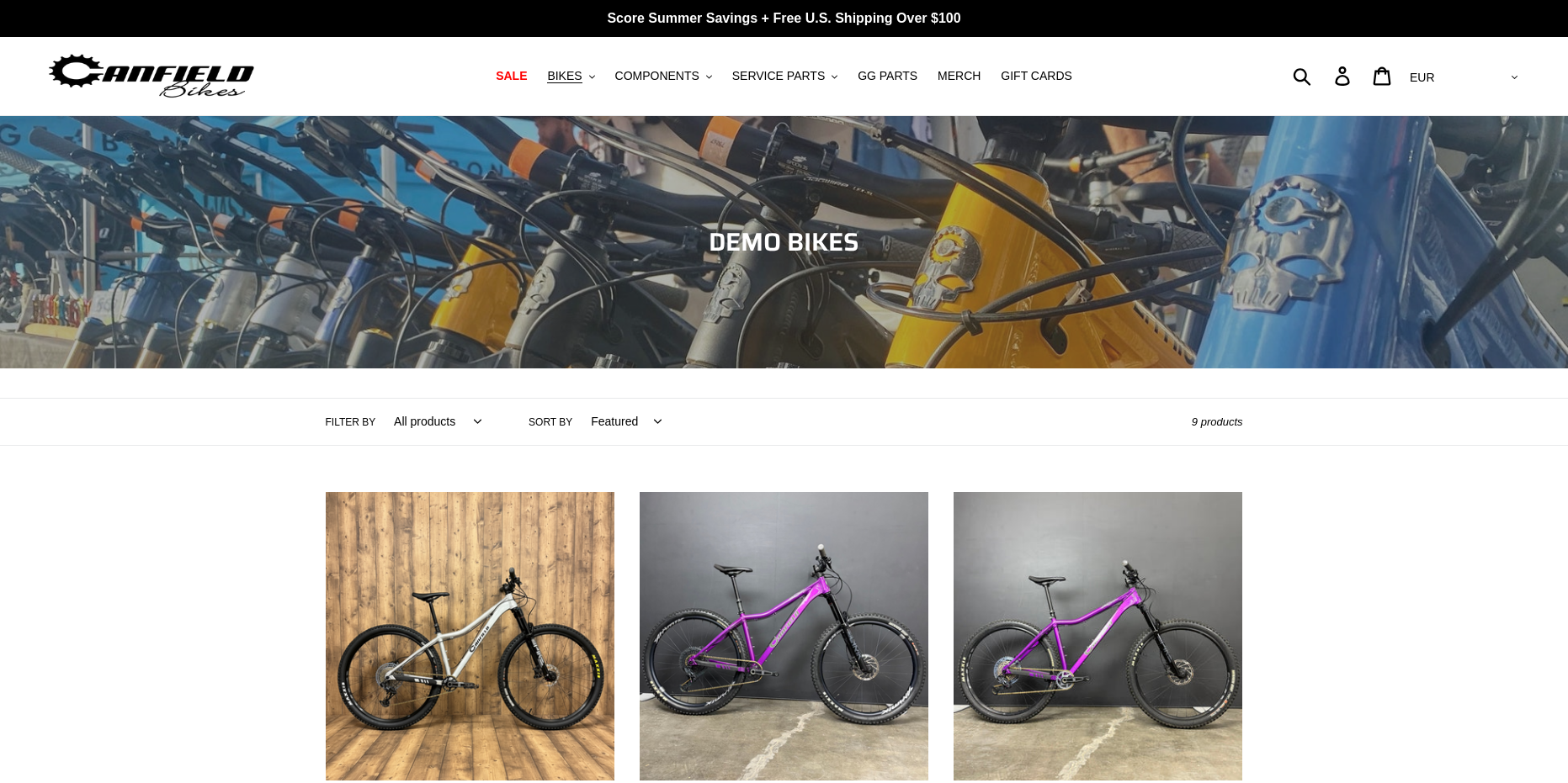
drag, startPoint x: 399, startPoint y: 381, endPoint x: 366, endPoint y: 299, distance: 88.4
click at [527, 71] on span "SALE" at bounding box center [511, 76] width 31 height 14
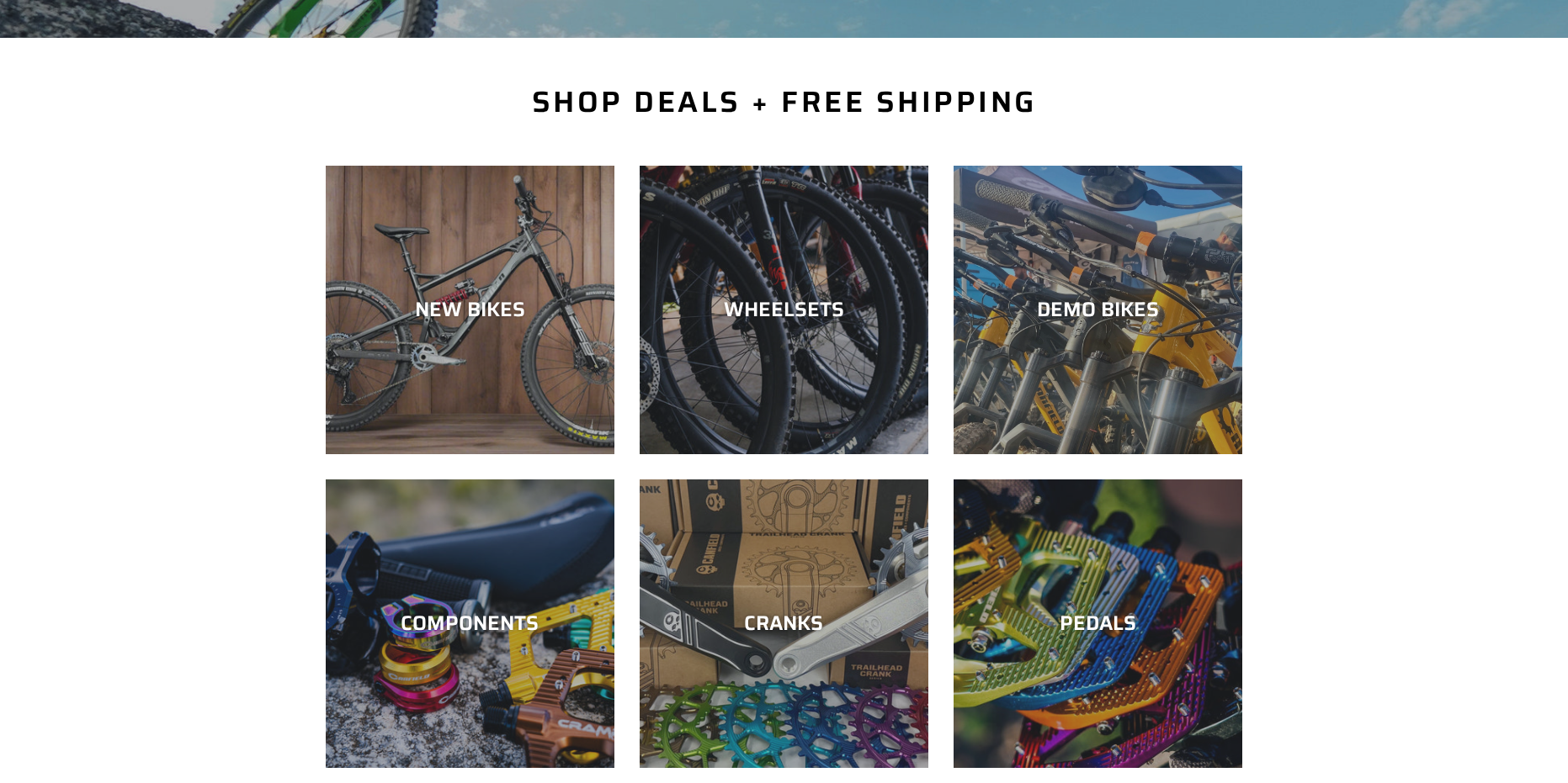
scroll to position [337, 0]
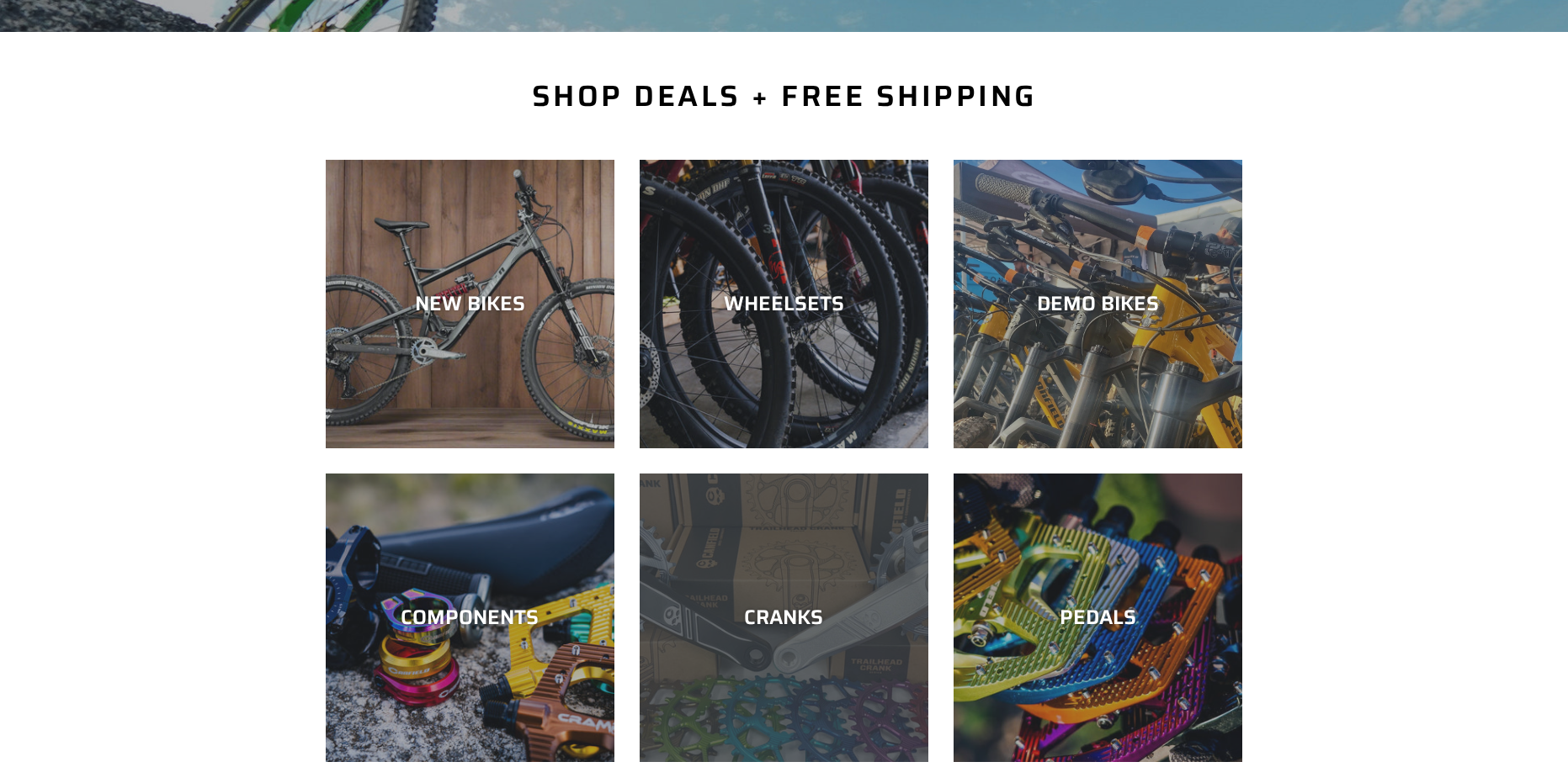
click at [825, 625] on div "CRANKS" at bounding box center [783, 618] width 289 height 25
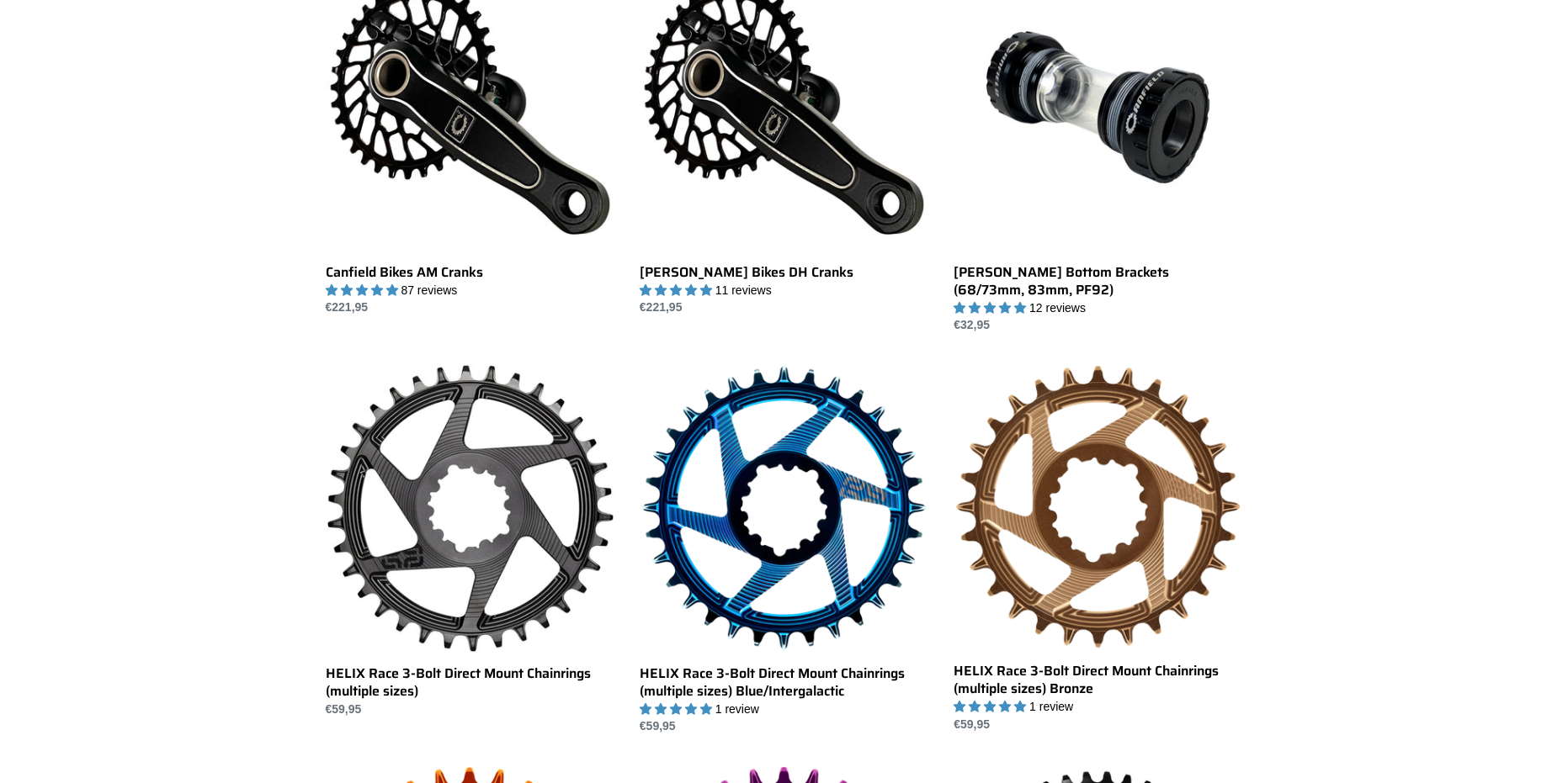
scroll to position [505, 0]
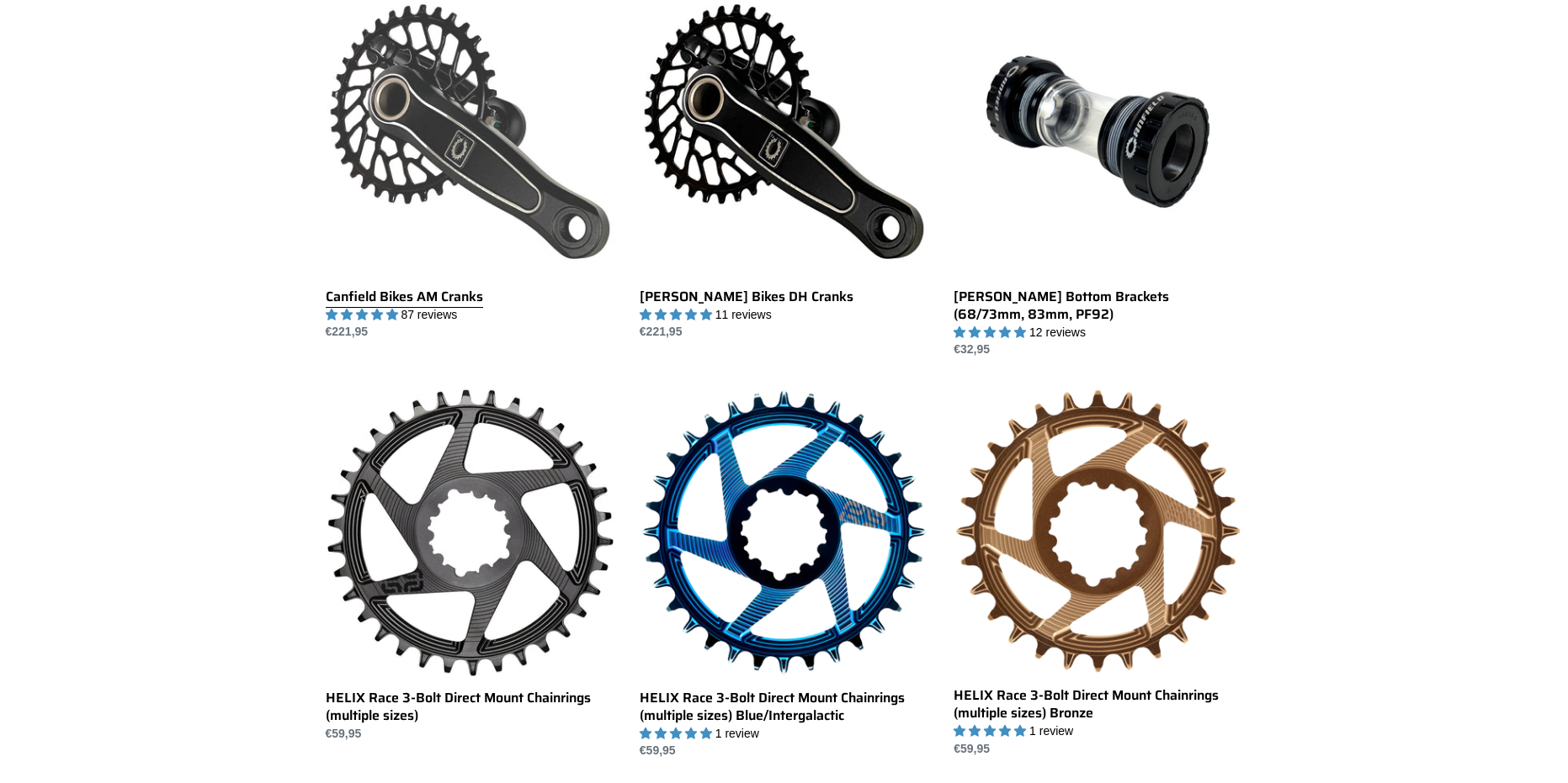
click at [424, 176] on link "Canfield Bikes AM Cranks" at bounding box center [470, 164] width 289 height 354
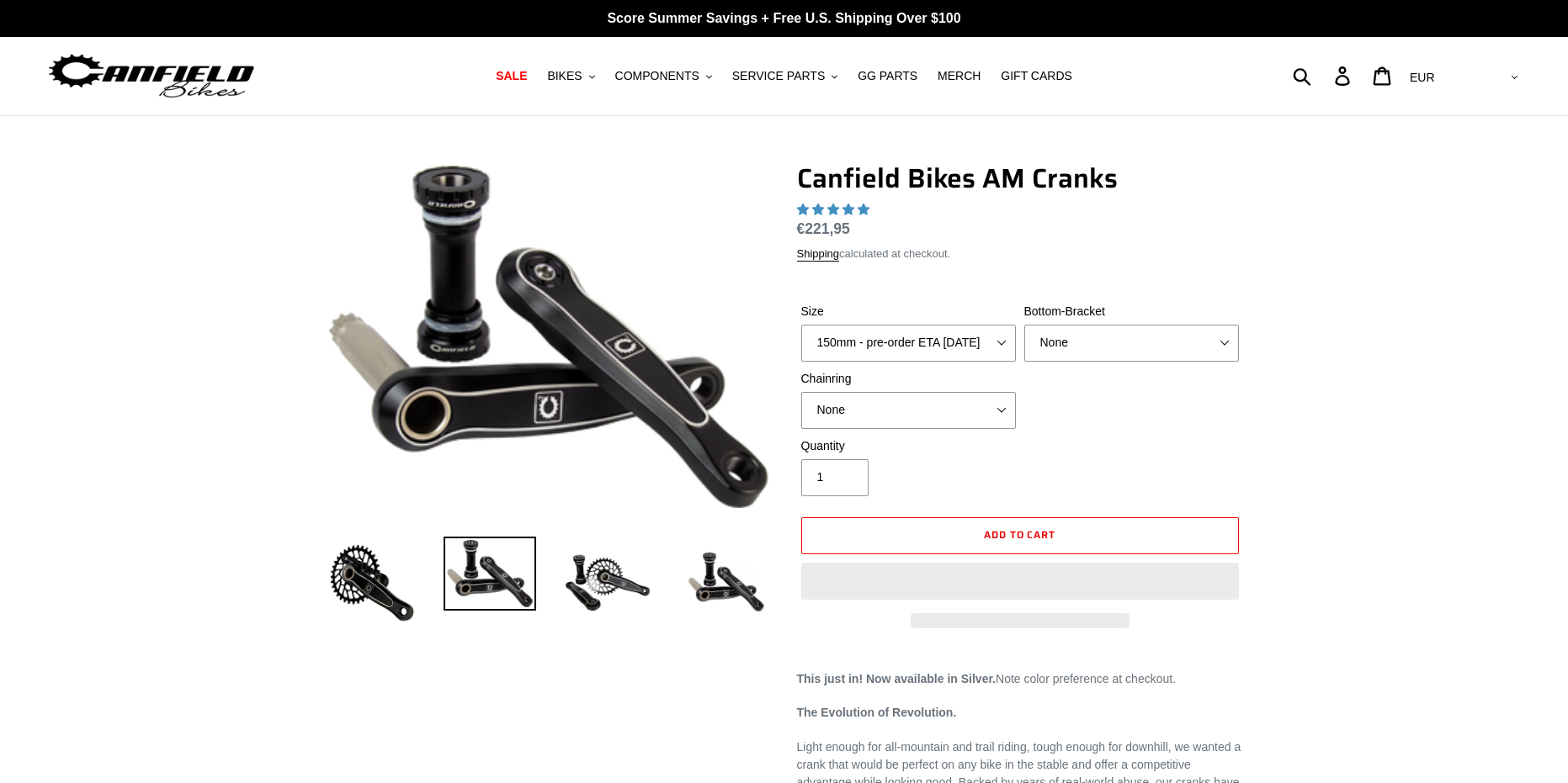
select select "highest-rating"
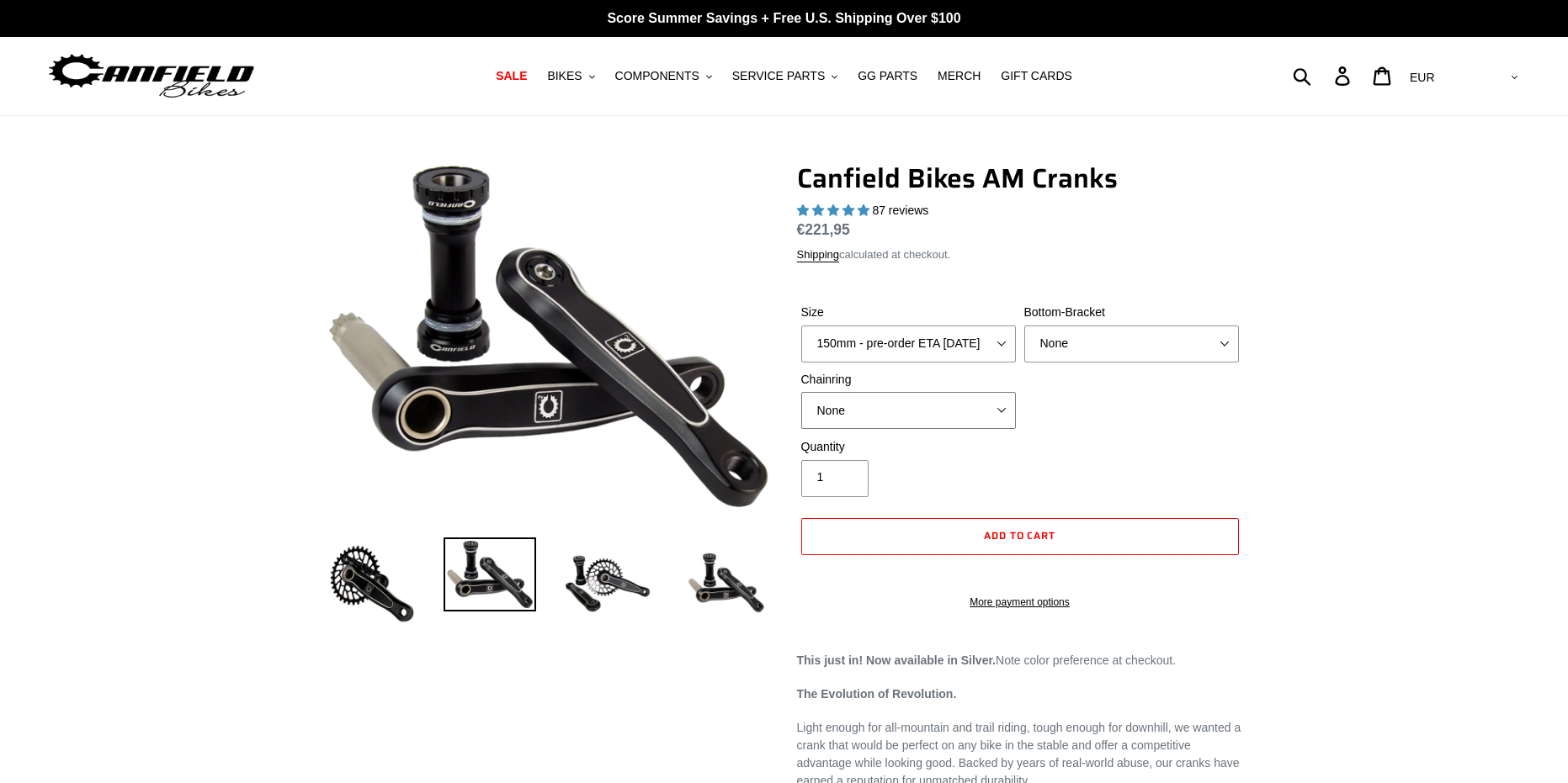
click at [966, 409] on select "None 30t Round (Boost 148) 30t Oval (Boost 148) 32t Round (Boost 148) 32t Oval …" at bounding box center [908, 411] width 214 height 37
click at [1113, 325] on select "None BSA Threaded 68/73mm Press Fit PF92" at bounding box center [1131, 344] width 214 height 37
click at [620, 587] on img at bounding box center [607, 582] width 92 height 92
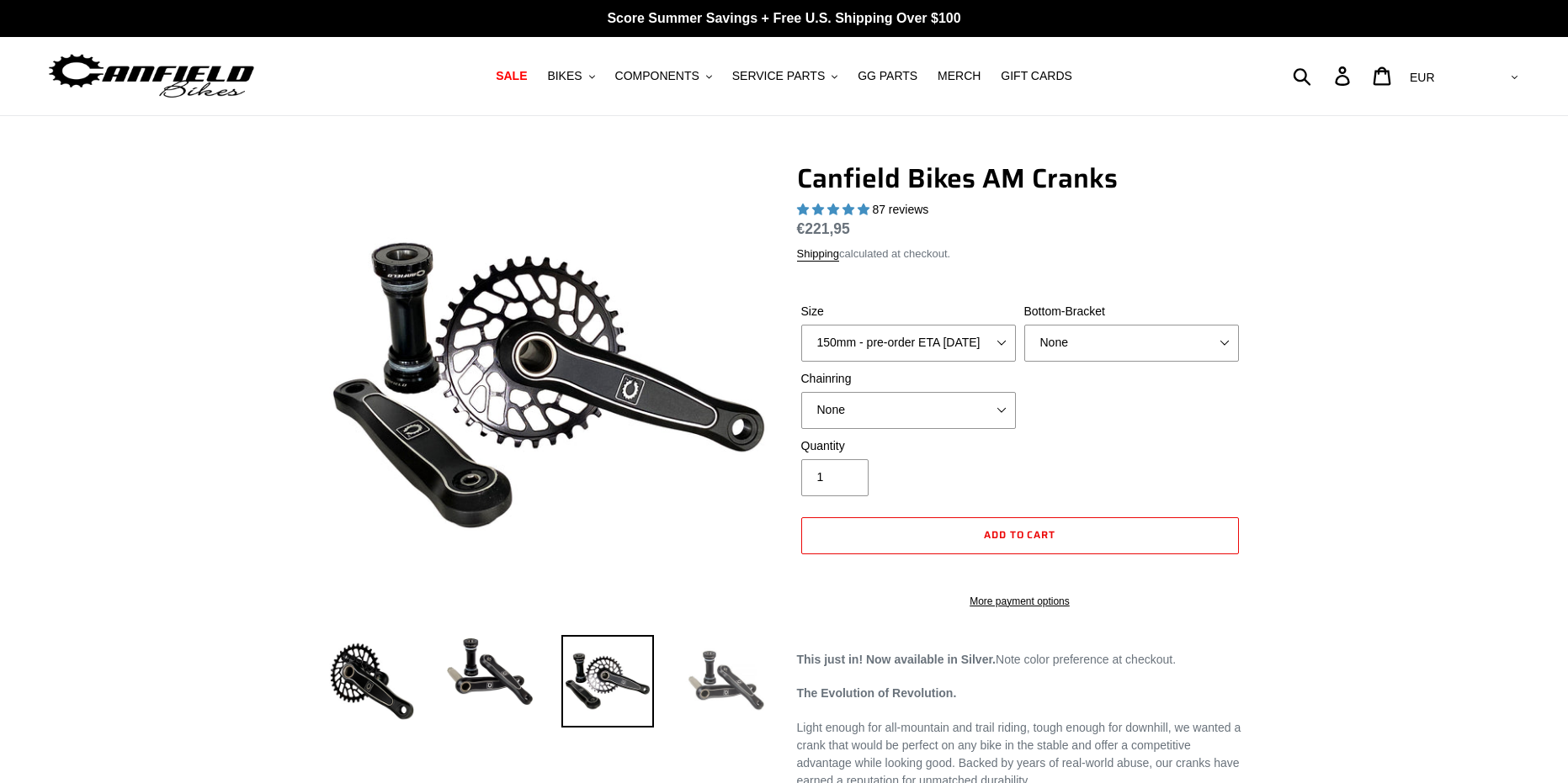
click at [721, 682] on img at bounding box center [725, 681] width 92 height 92
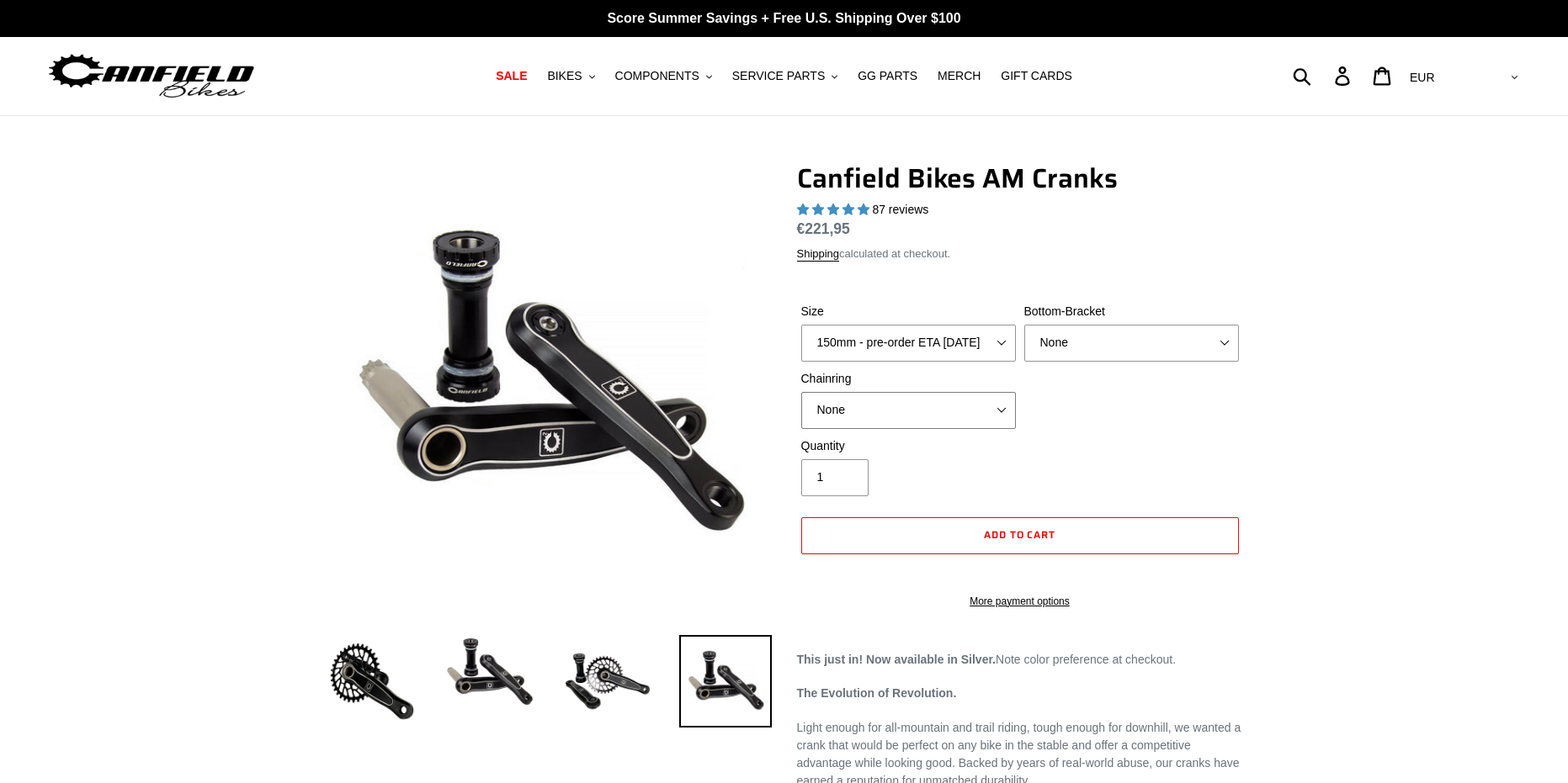
click at [904, 405] on select "None 30t Round (Boost 148) 30t Oval (Boost 148) 32t Round (Boost 148) 32t Oval …" at bounding box center [908, 411] width 214 height 37
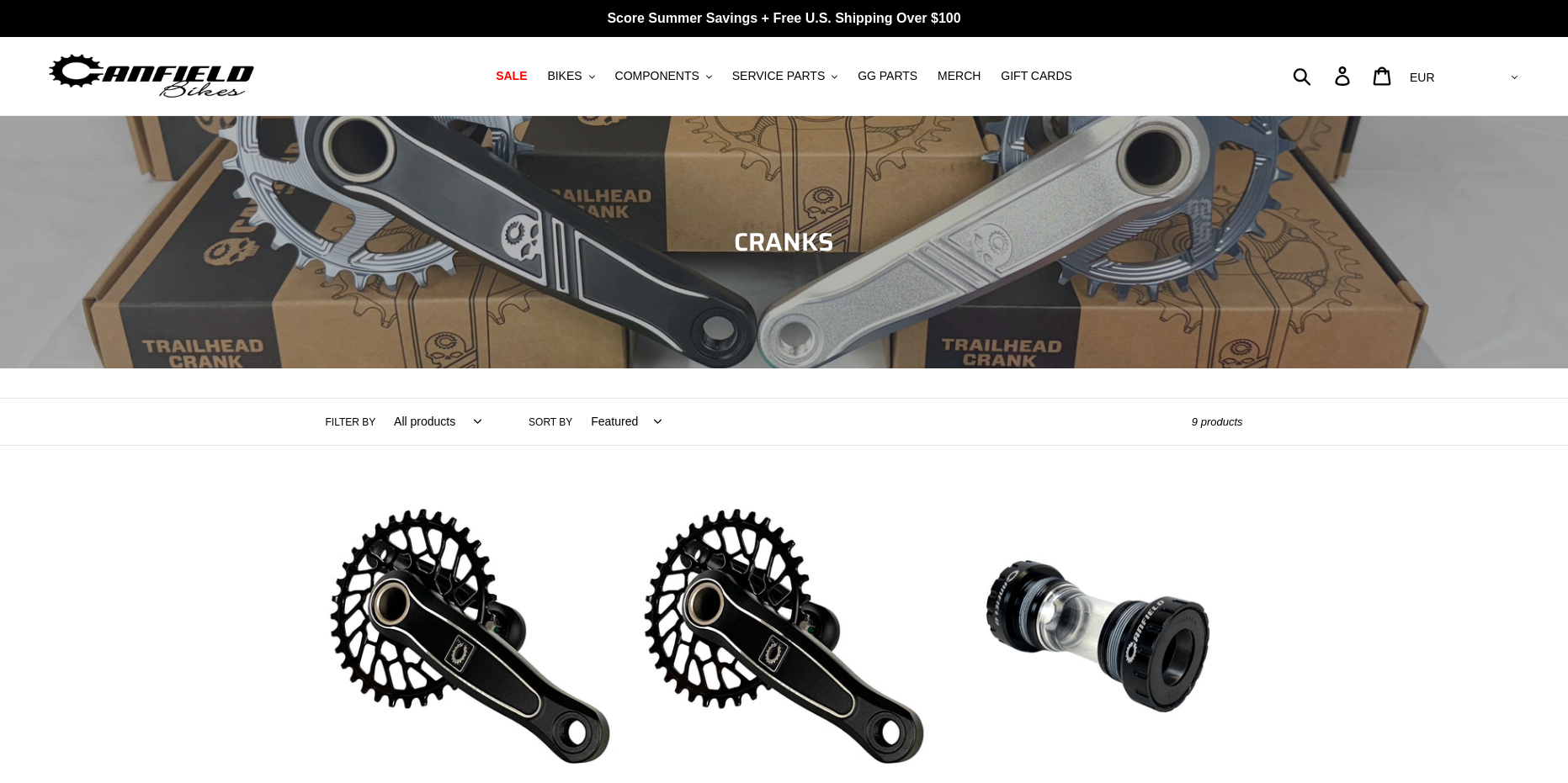
drag, startPoint x: 212, startPoint y: 464, endPoint x: 228, endPoint y: 227, distance: 237.5
click at [831, 78] on icon ".cls-1{fill:#231f20}" at bounding box center [834, 76] width 6 height 6
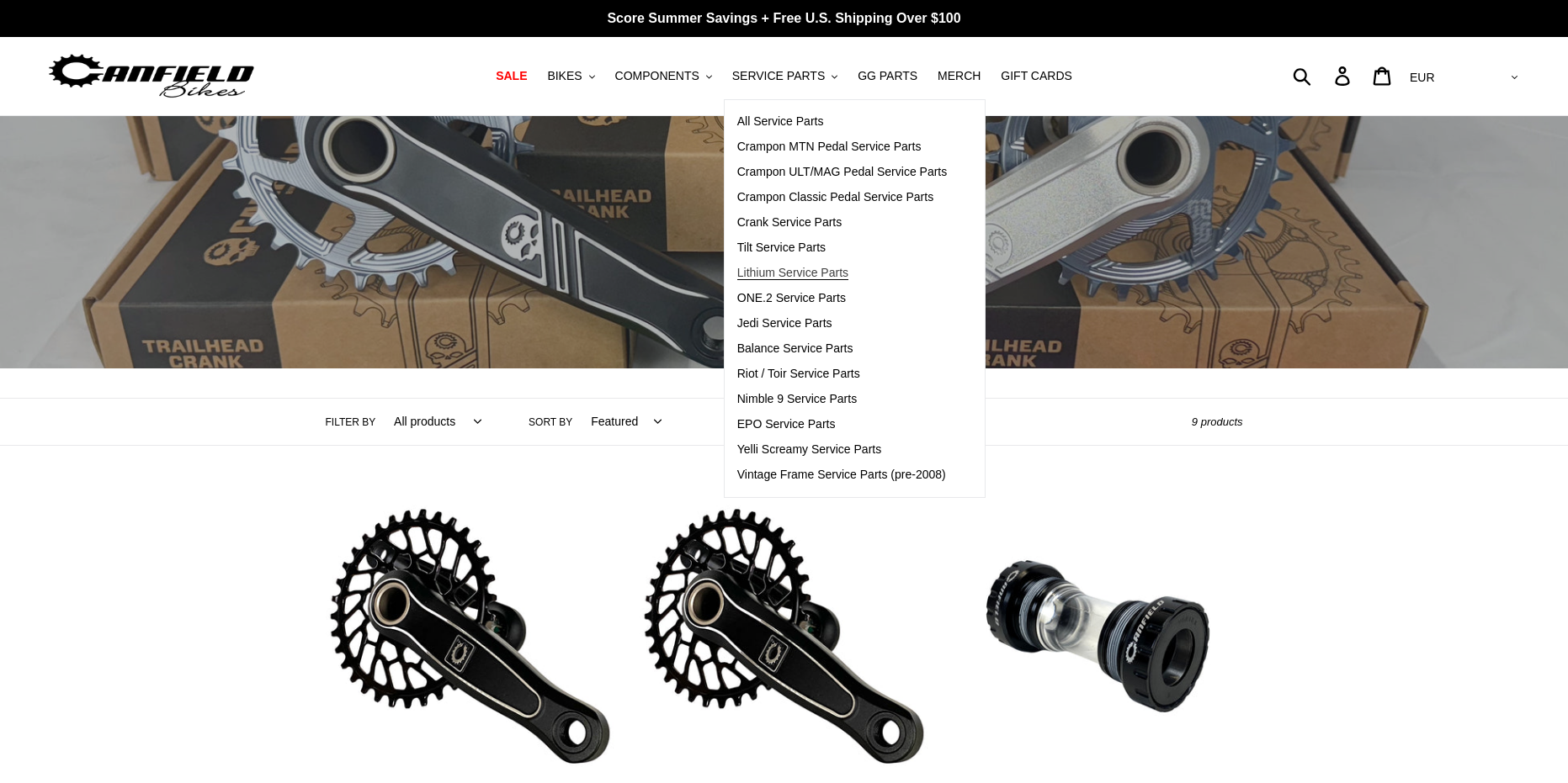
click at [827, 271] on span "Lithium Service Parts" at bounding box center [792, 273] width 111 height 14
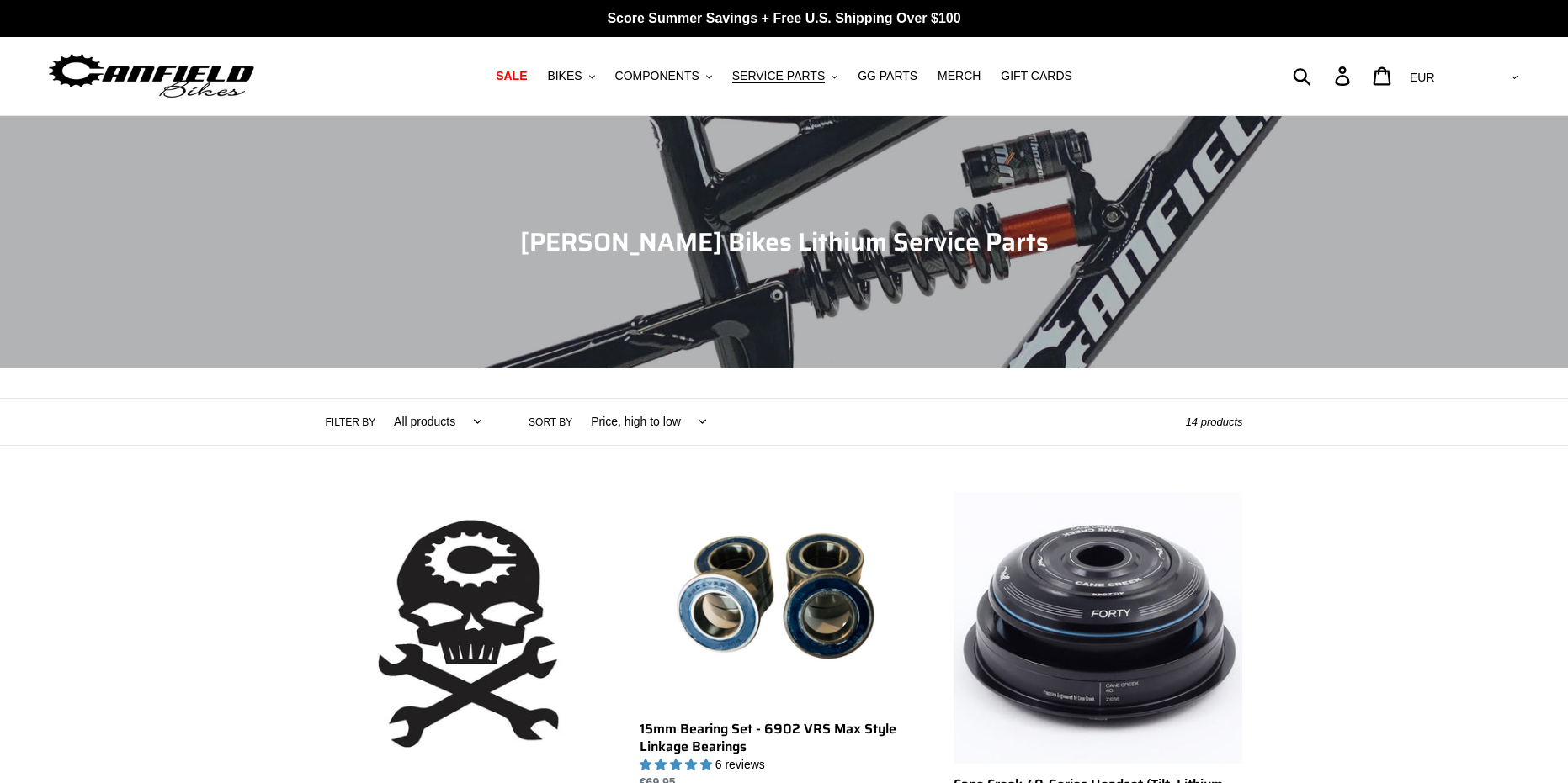
drag, startPoint x: 40, startPoint y: 468, endPoint x: 57, endPoint y: 291, distance: 177.8
click at [595, 74] on icon ".cls-1{fill:#231f20}" at bounding box center [592, 76] width 6 height 6
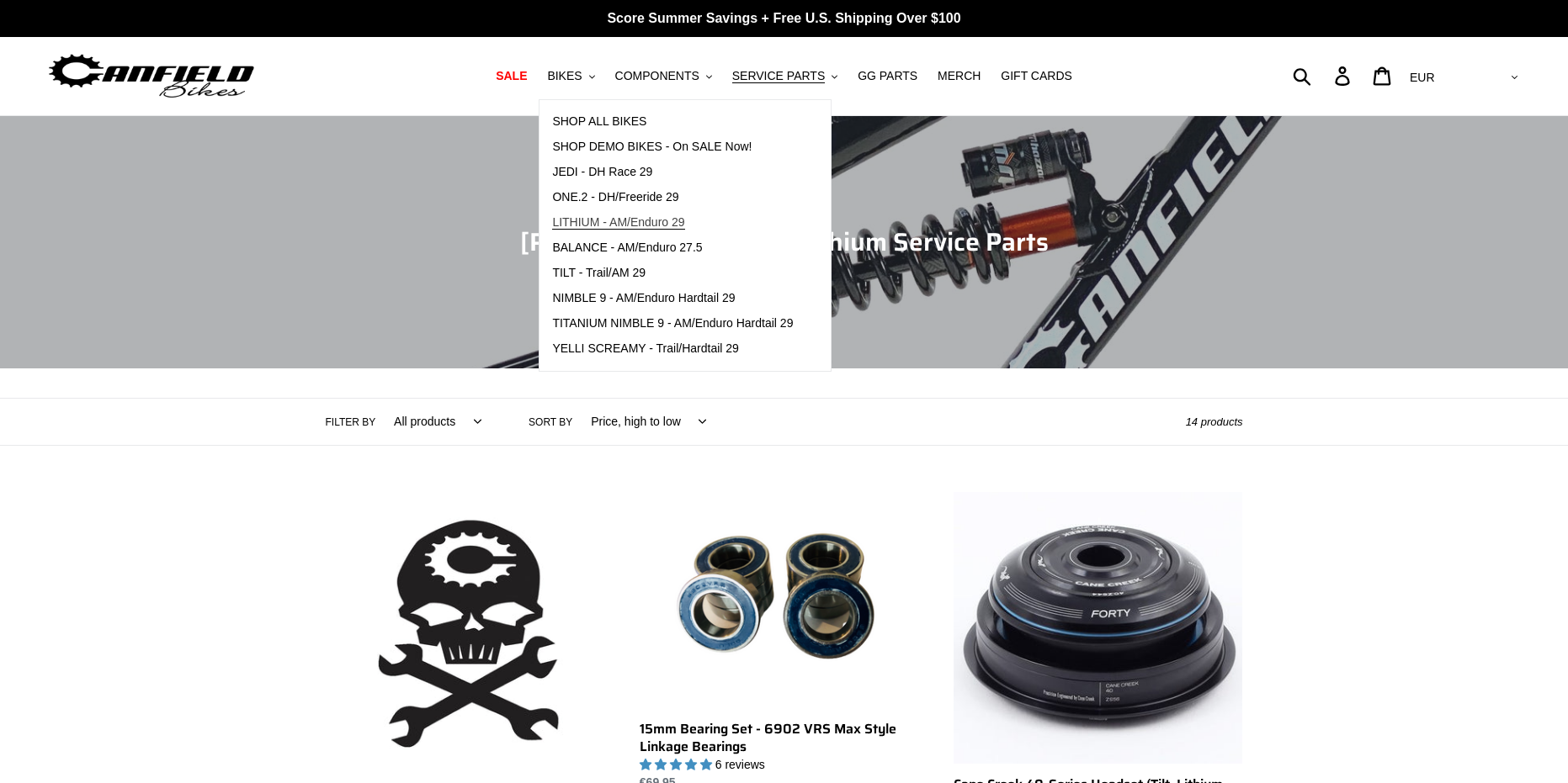
click at [620, 224] on span "LITHIUM - AM/Enduro 29" at bounding box center [618, 222] width 132 height 14
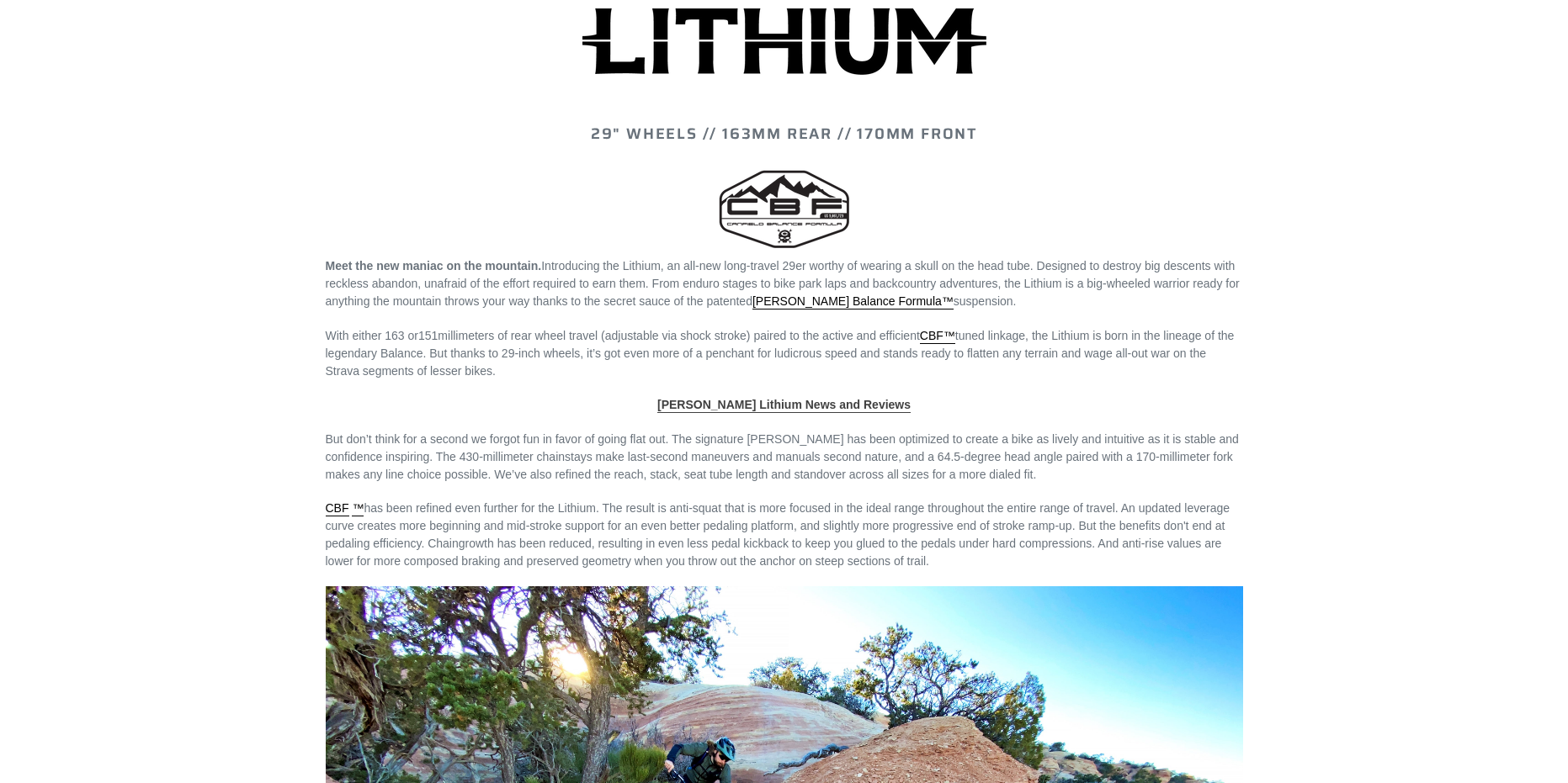
scroll to position [1514, 0]
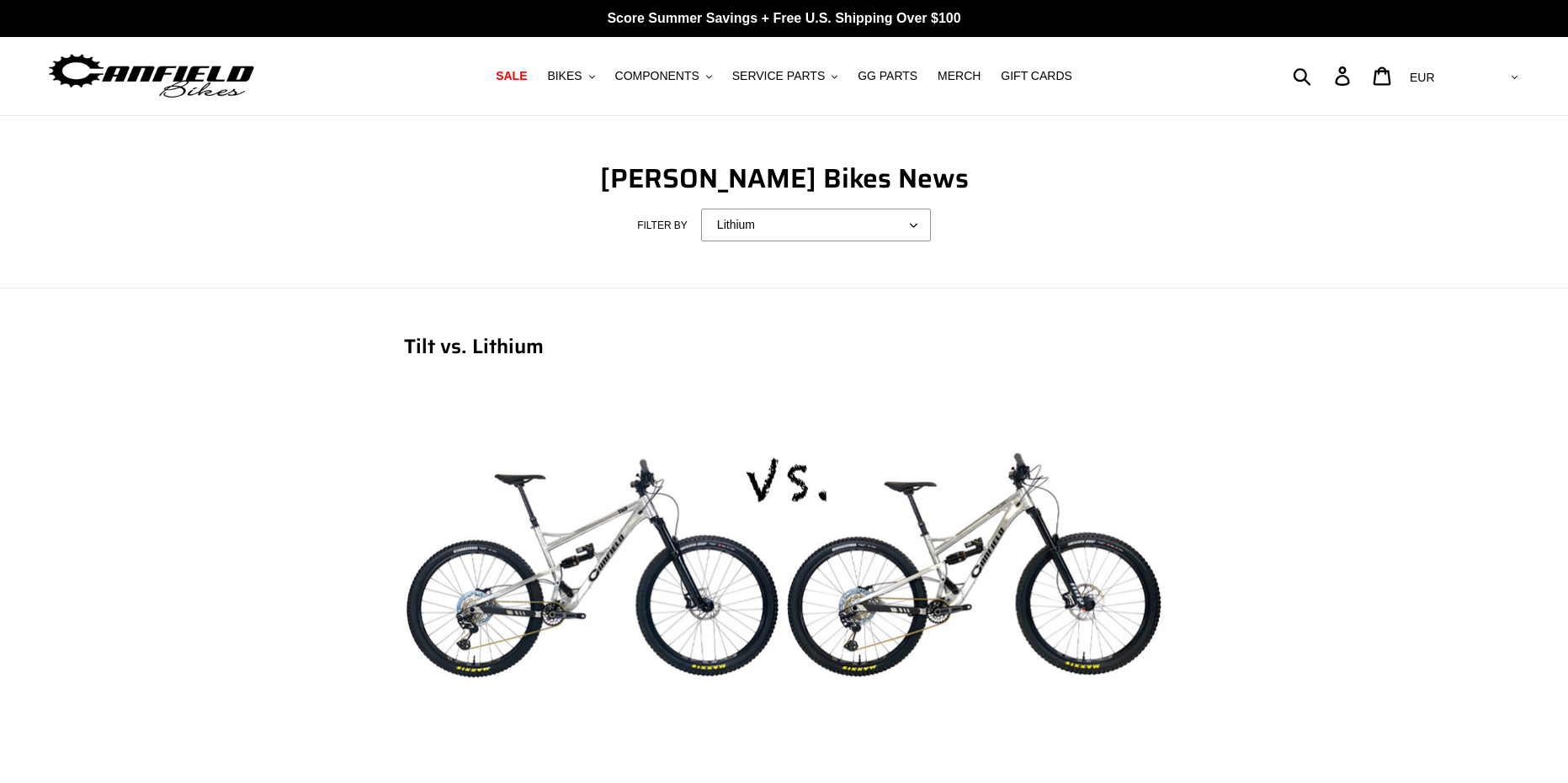
drag, startPoint x: 216, startPoint y: 419, endPoint x: 202, endPoint y: 372, distance: 49.0
click at [623, 494] on img at bounding box center [784, 567] width 760 height 399
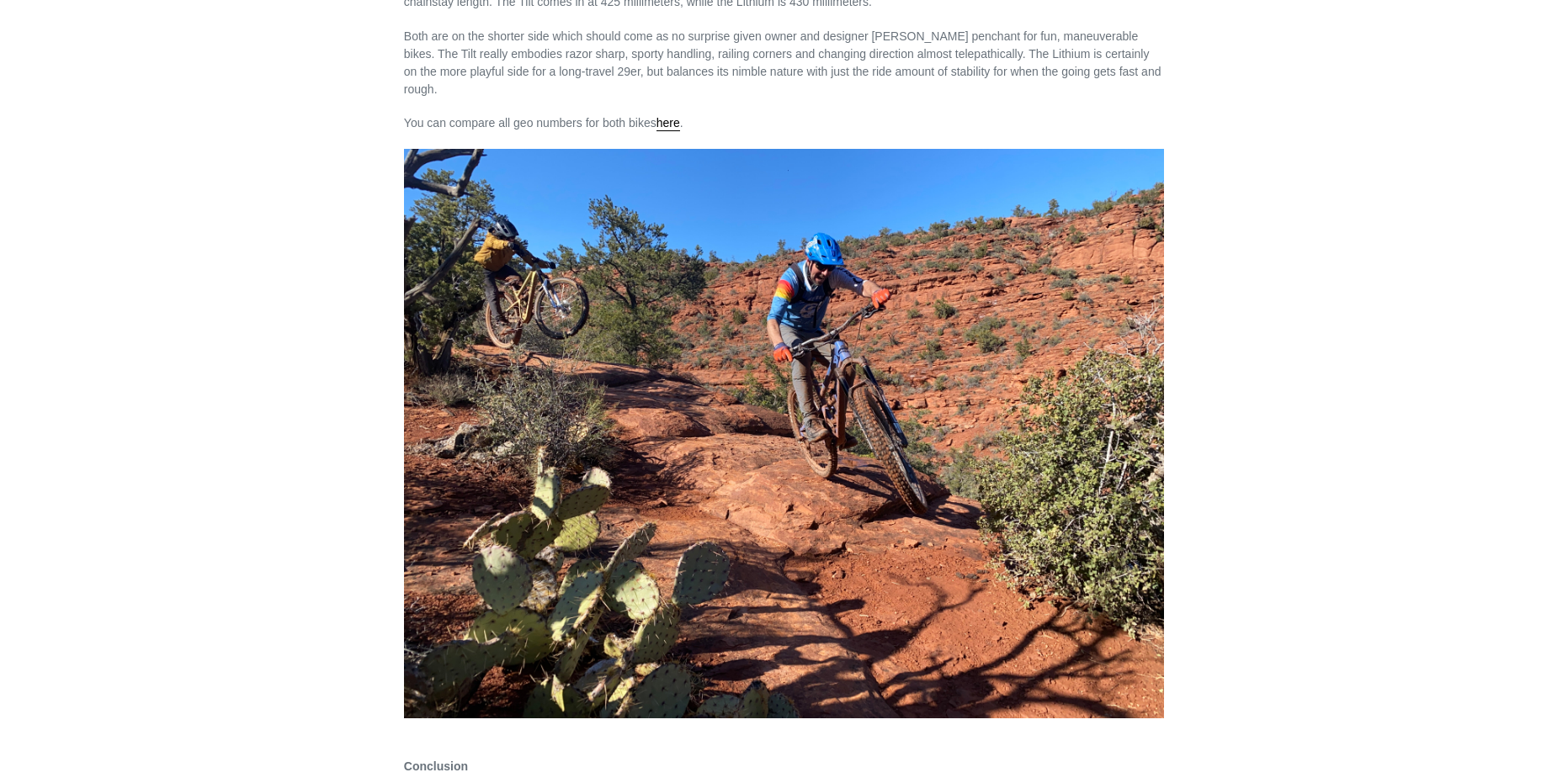
scroll to position [2945, 0]
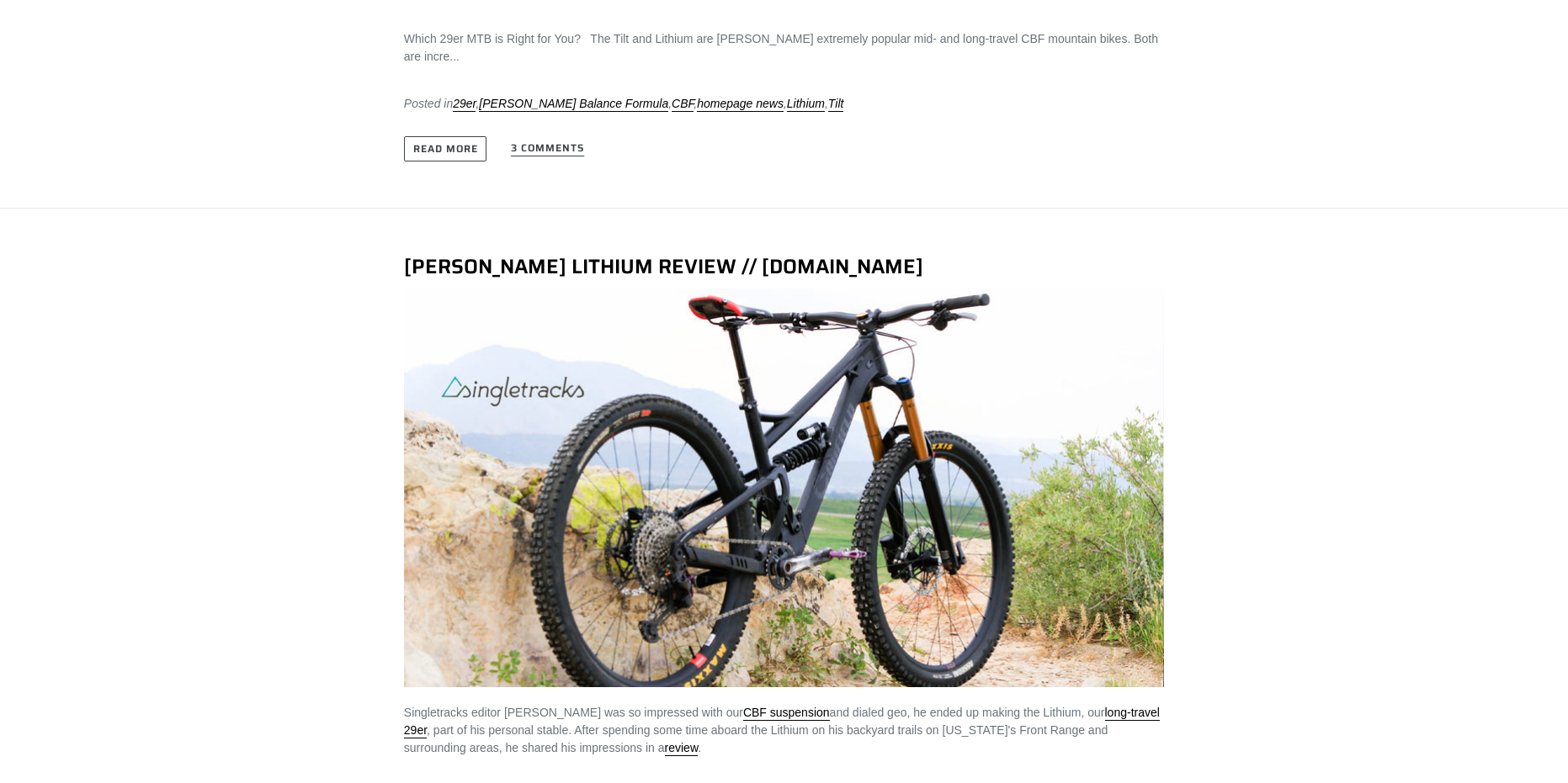
scroll to position [758, 0]
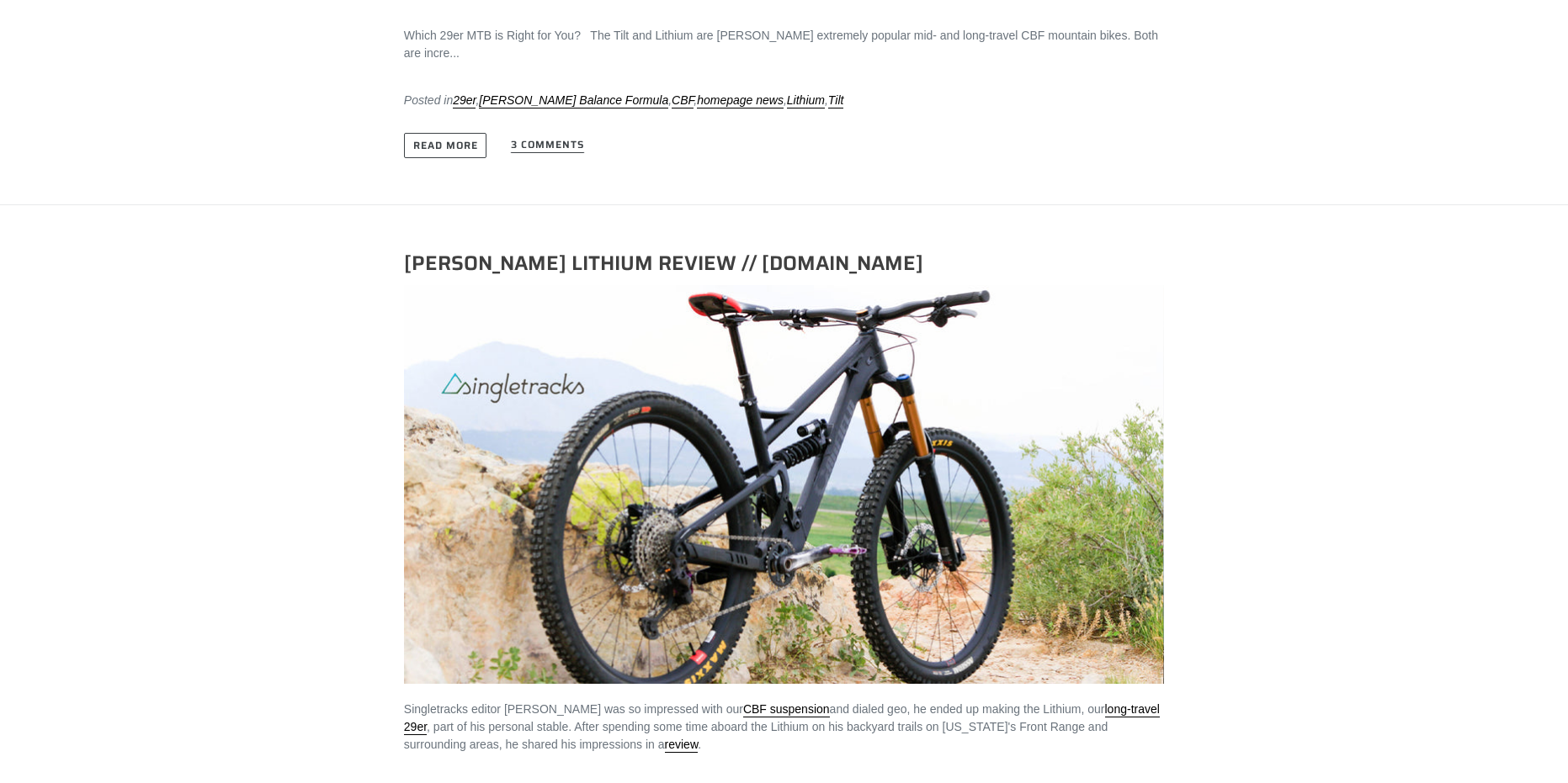
click at [636, 247] on link "[PERSON_NAME] LITHIUM REVIEW // [DOMAIN_NAME]" at bounding box center [663, 263] width 519 height 32
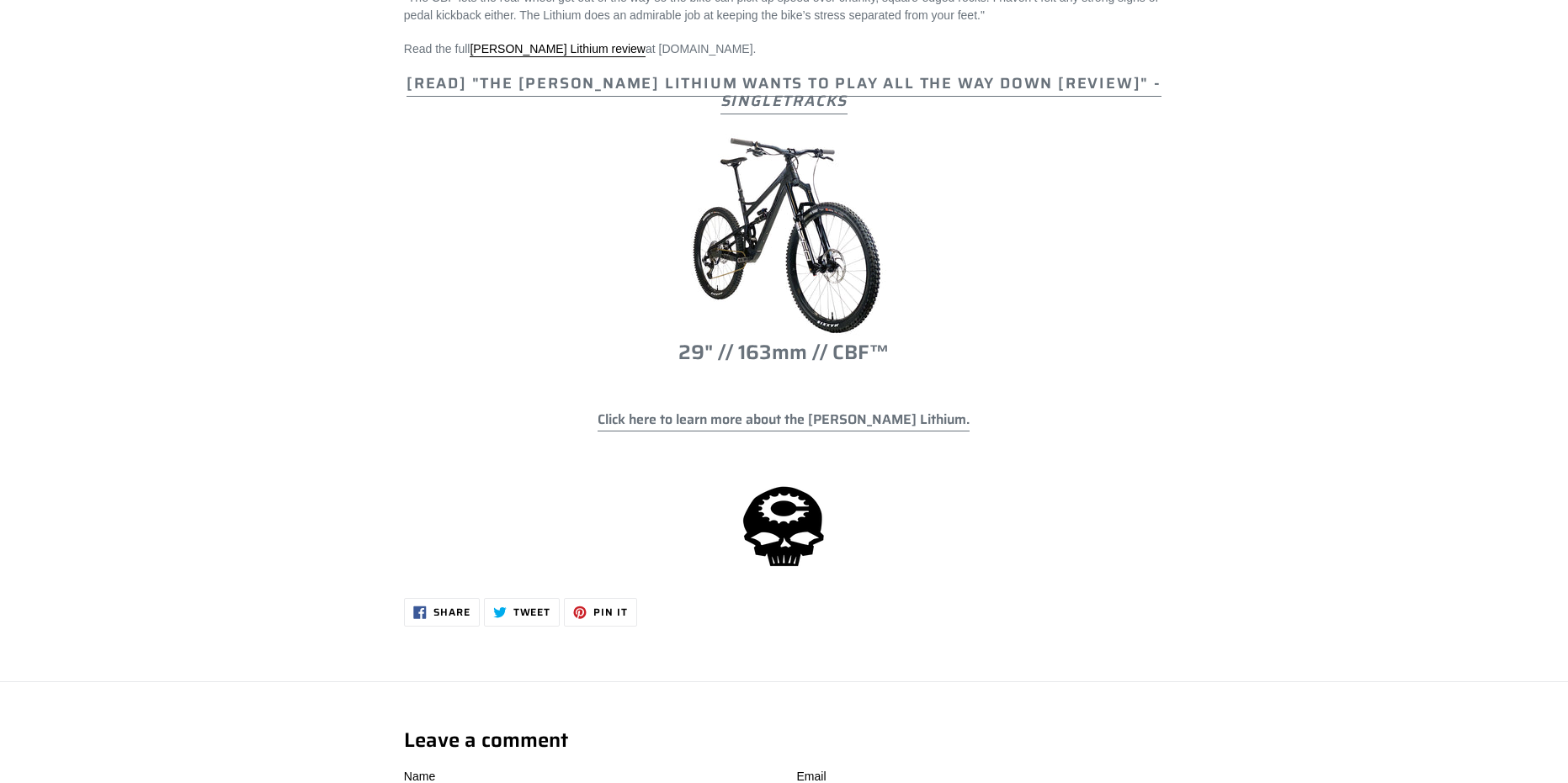
scroll to position [1346, 0]
